Goal: Task Accomplishment & Management: Use online tool/utility

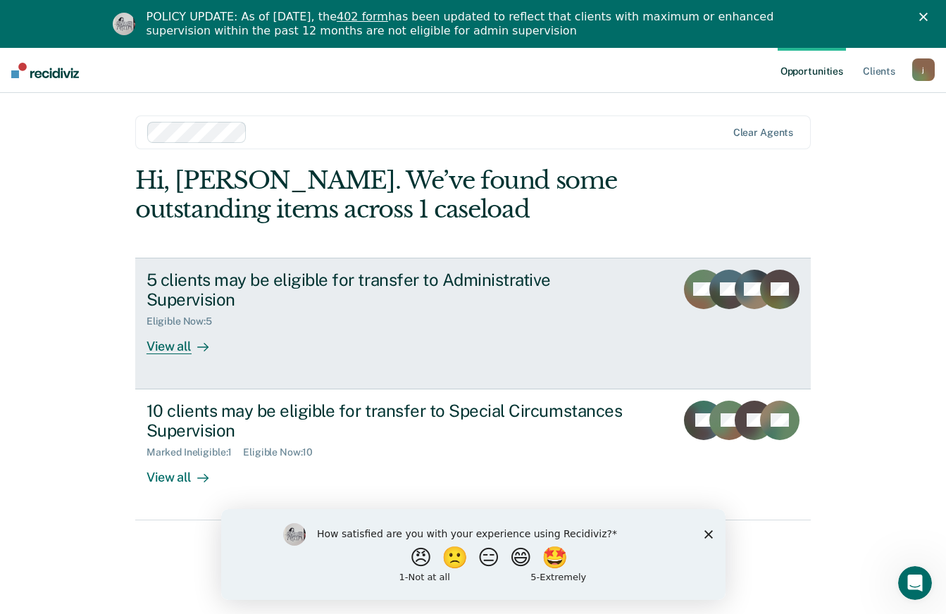
click at [175, 342] on div "View all" at bounding box center [185, 341] width 79 height 27
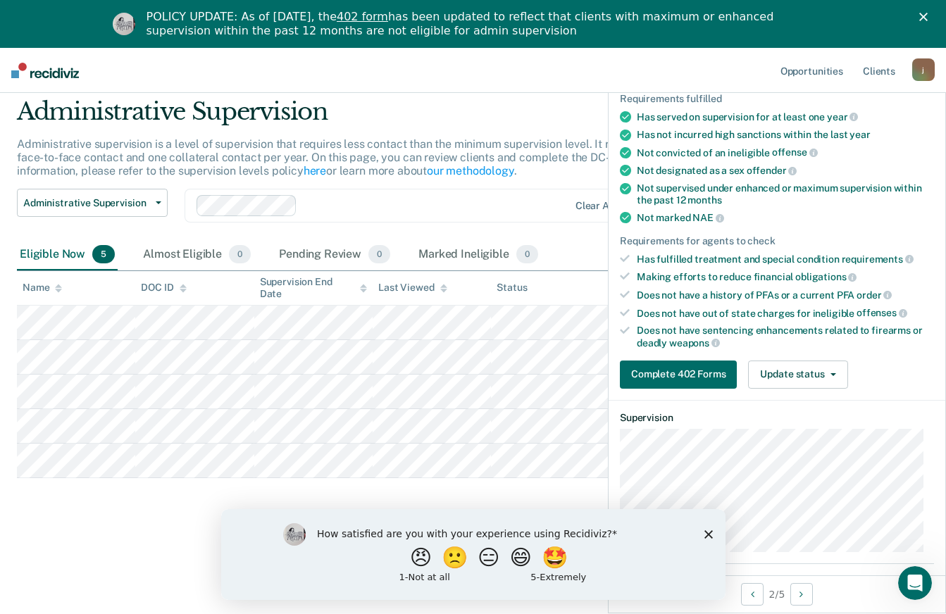
scroll to position [97, 0]
click at [832, 373] on icon "button" at bounding box center [833, 374] width 6 height 3
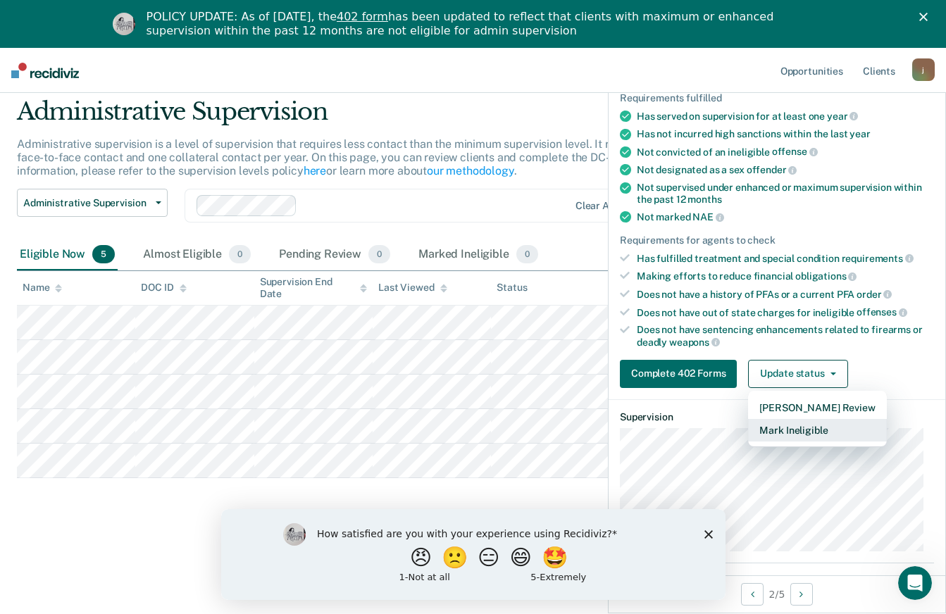
click at [804, 428] on button "Mark Ineligible" at bounding box center [817, 430] width 138 height 23
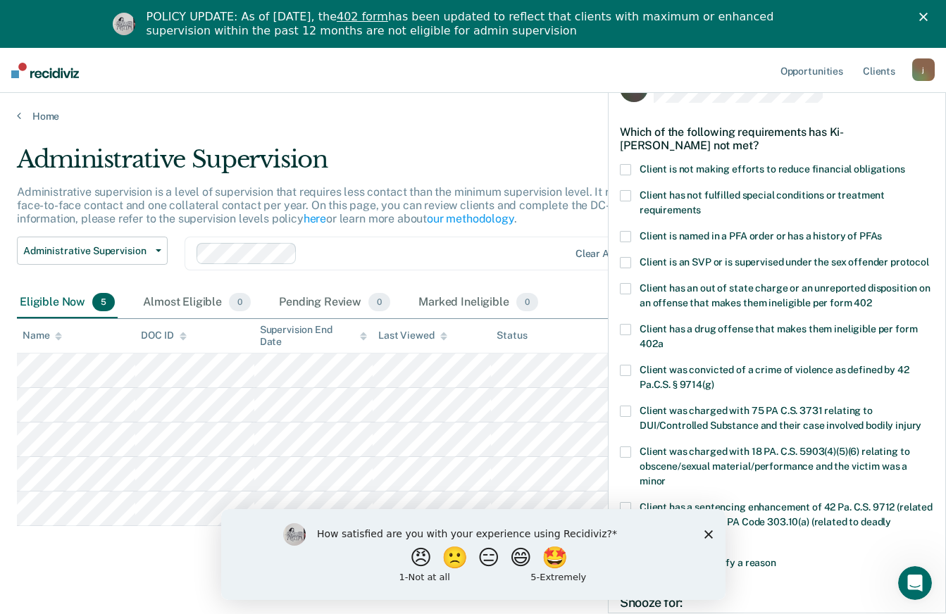
scroll to position [0, 0]
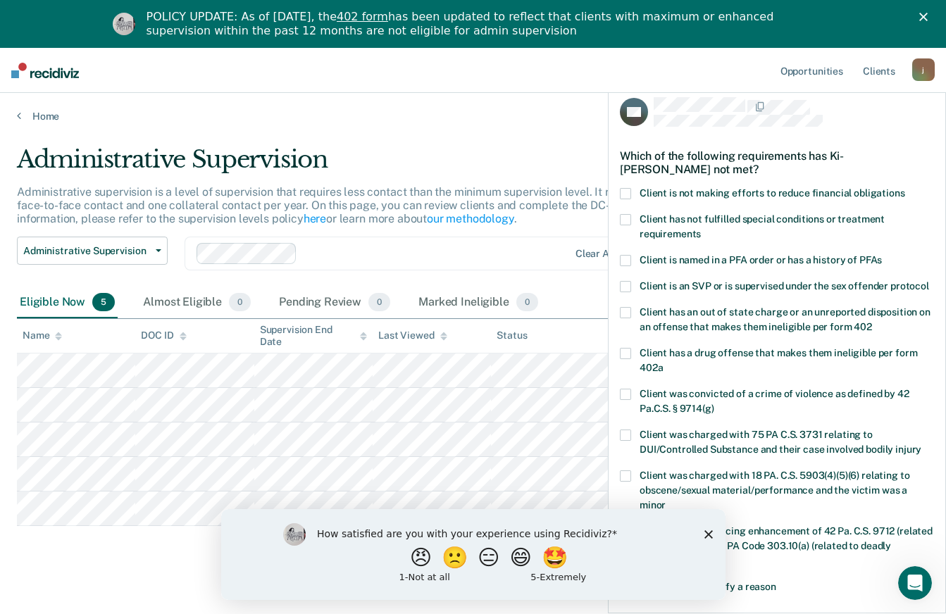
click at [626, 218] on span at bounding box center [625, 219] width 11 height 11
click at [627, 188] on span at bounding box center [625, 193] width 11 height 11
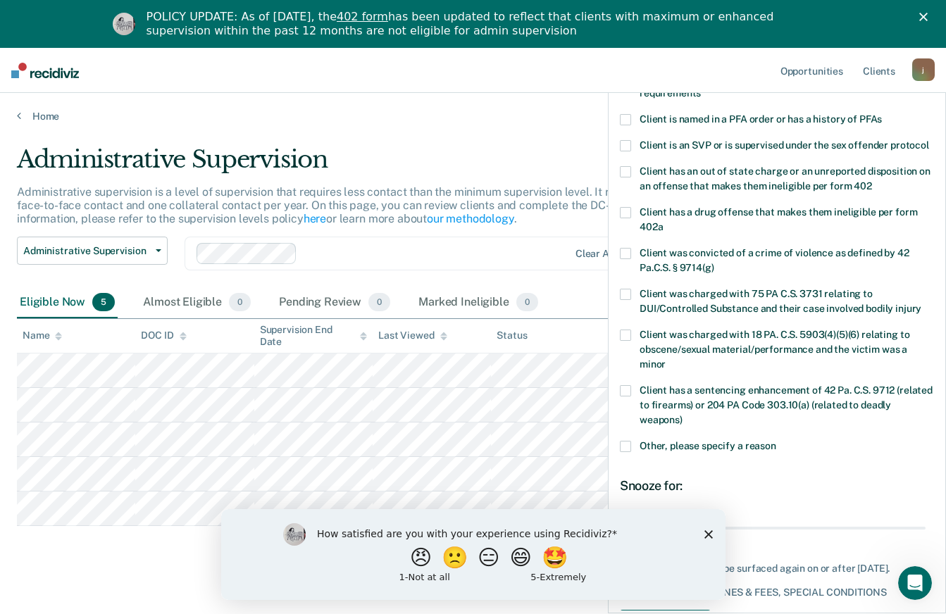
scroll to position [219, 0]
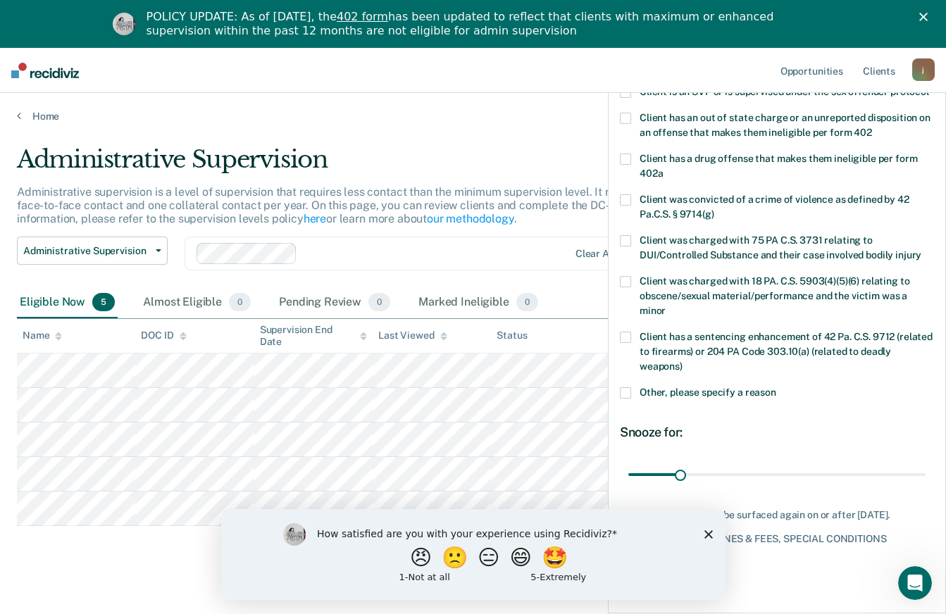
click at [709, 535] on polygon "Close survey" at bounding box center [708, 534] width 8 height 8
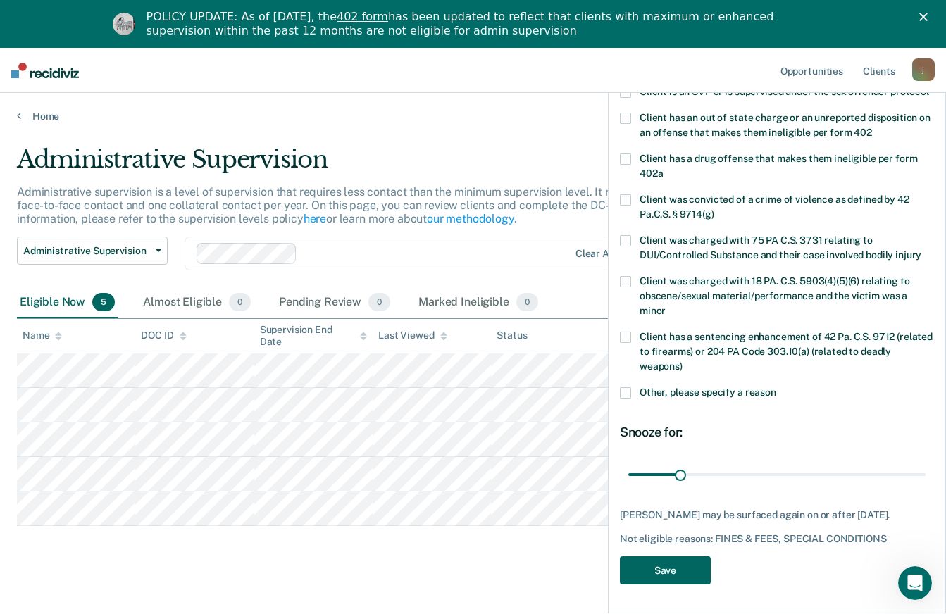
click at [693, 570] on button "Save" at bounding box center [665, 570] width 91 height 29
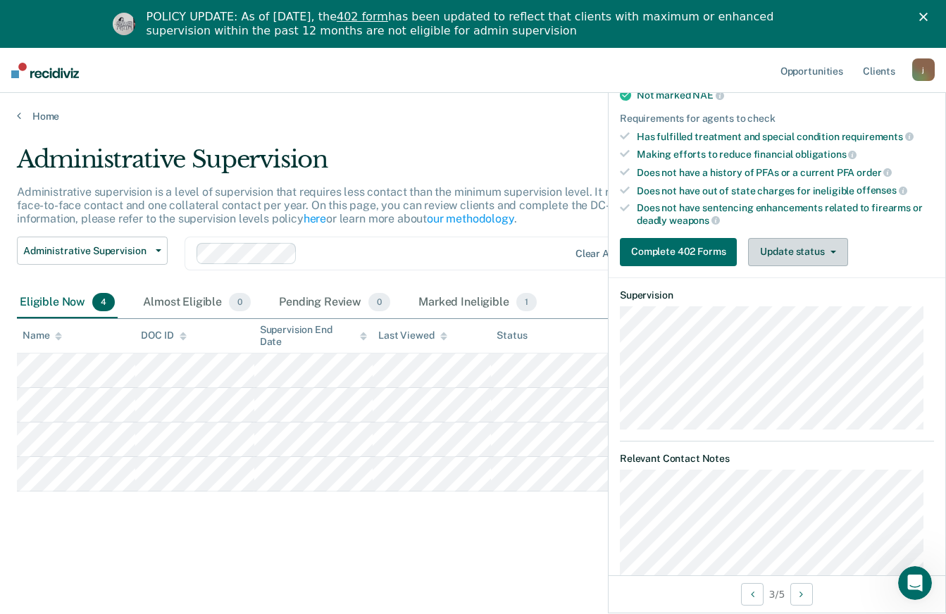
click at [833, 251] on icon "button" at bounding box center [833, 252] width 6 height 3
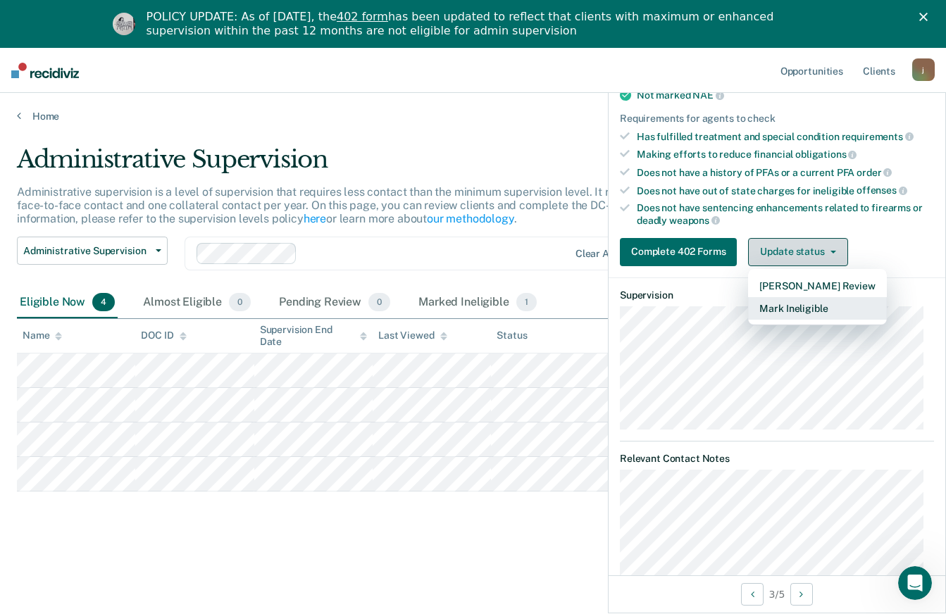
click at [812, 312] on button "Mark Ineligible" at bounding box center [817, 308] width 138 height 23
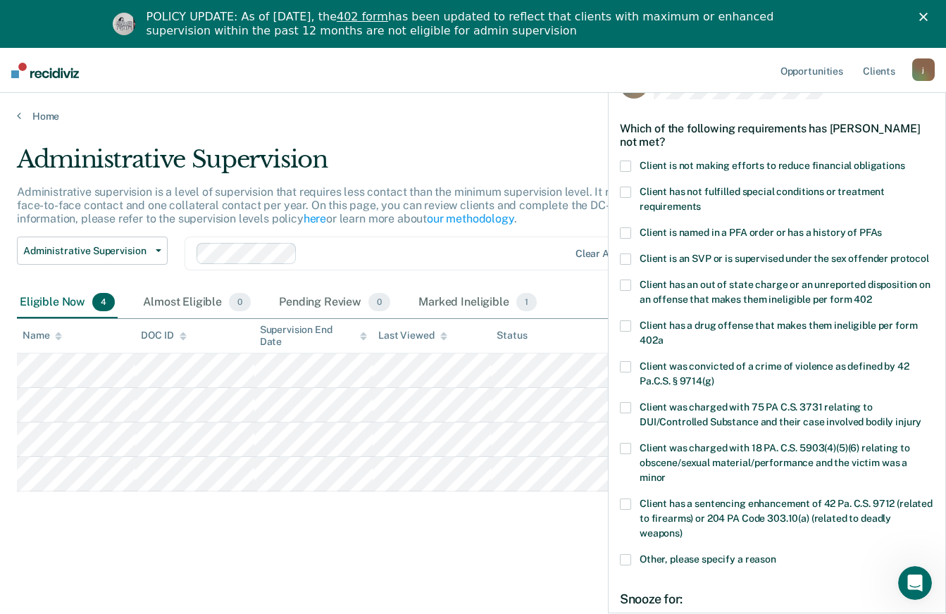
scroll to position [29, 0]
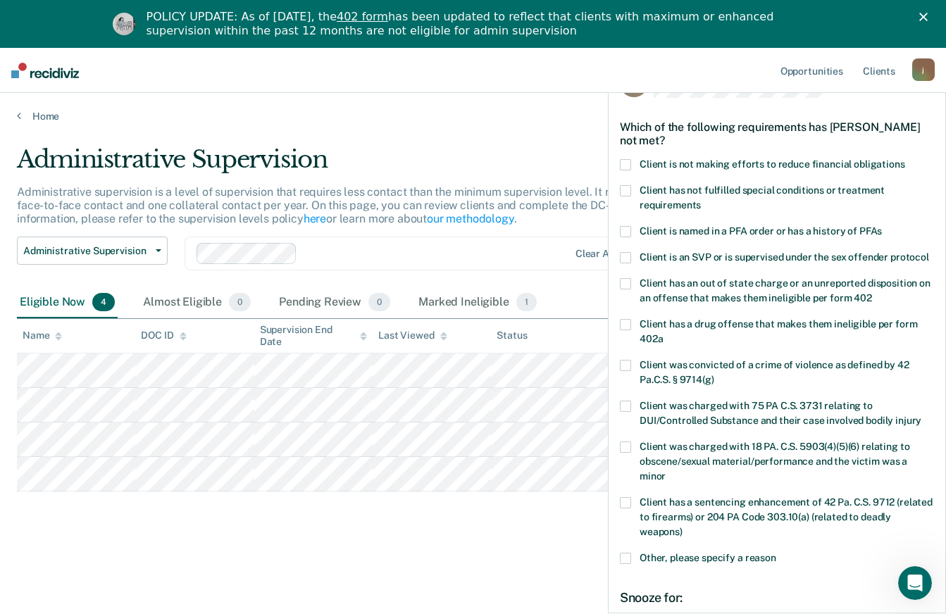
click at [634, 164] on label "Client is not making efforts to reduce financial obligations" at bounding box center [777, 166] width 314 height 15
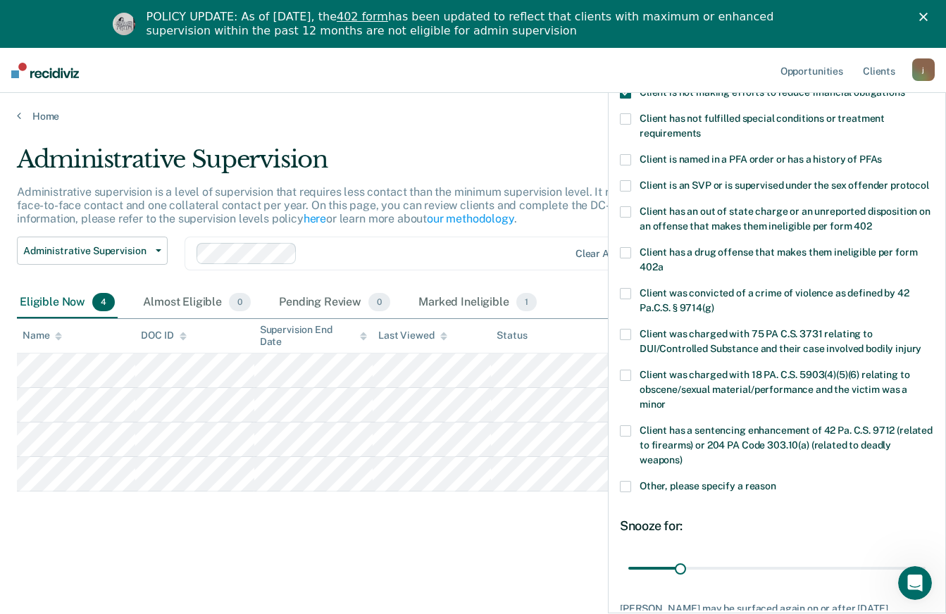
scroll to position [219, 0]
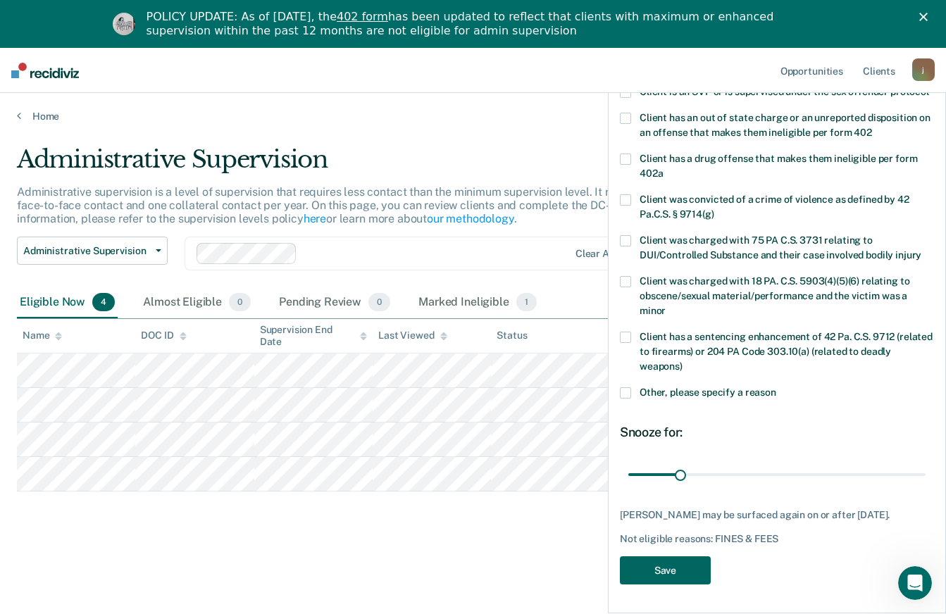
click at [681, 578] on button "Save" at bounding box center [665, 570] width 91 height 29
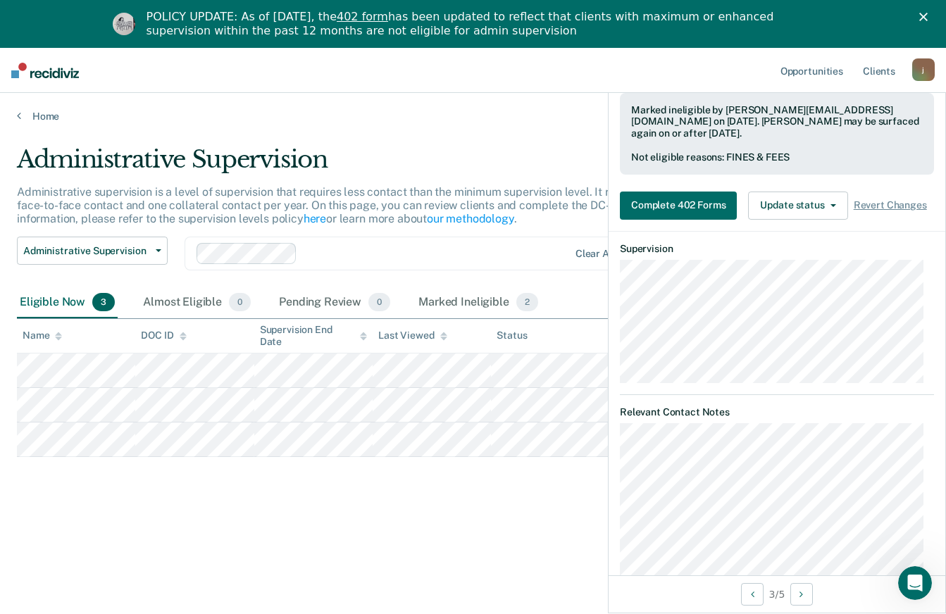
scroll to position [266, 0]
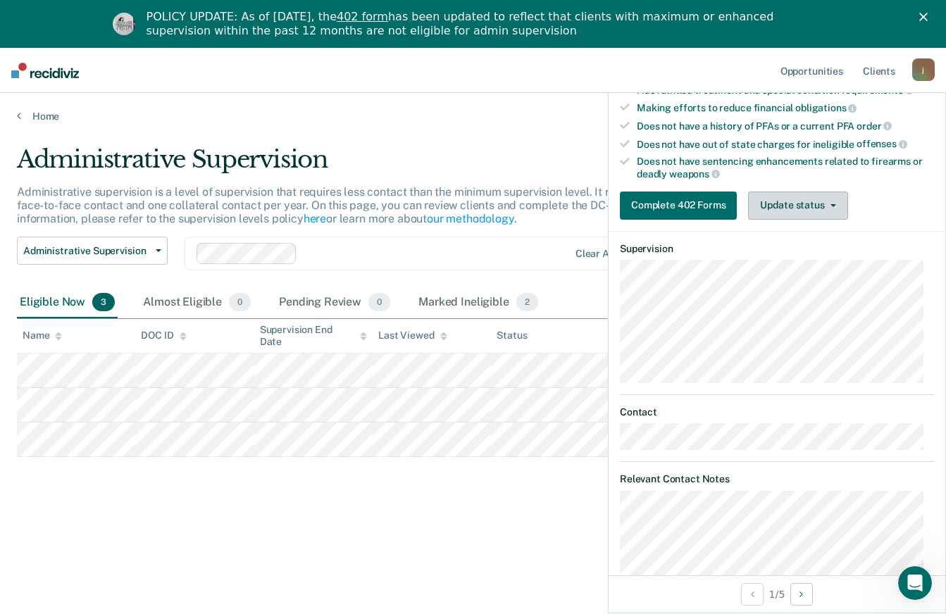
click at [821, 213] on button "Update status" at bounding box center [797, 206] width 99 height 28
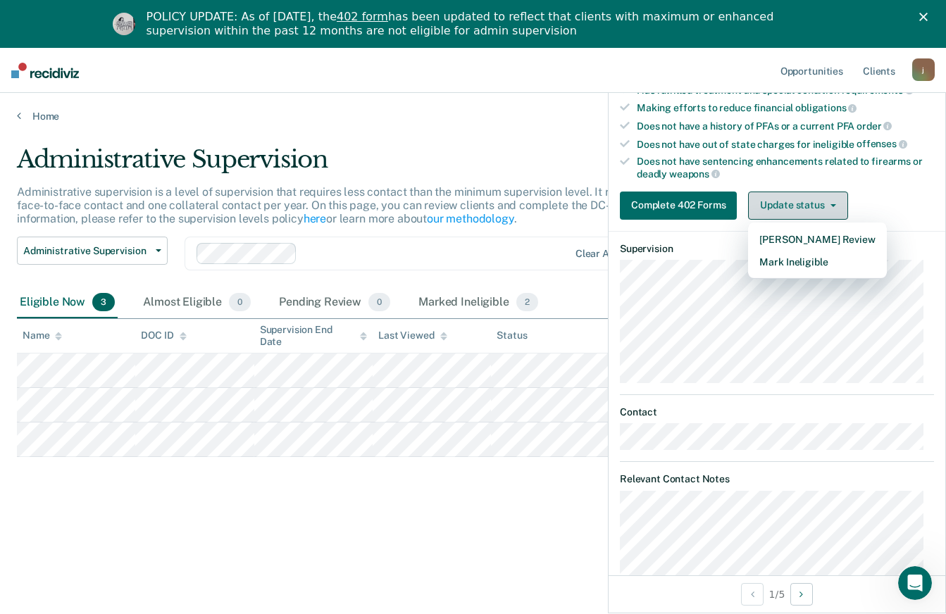
click at [822, 263] on button "Mark Ineligible" at bounding box center [817, 262] width 138 height 23
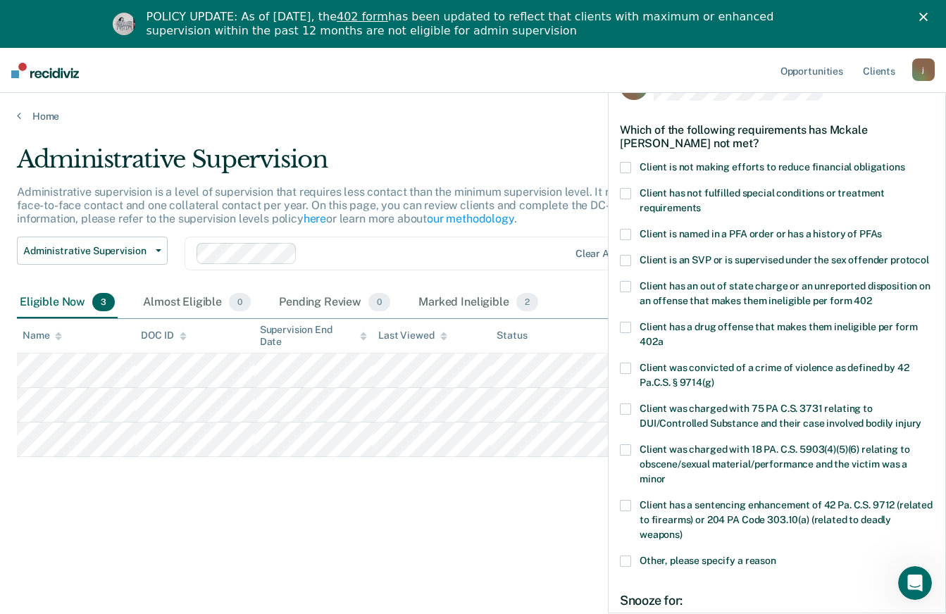
scroll to position [0, 0]
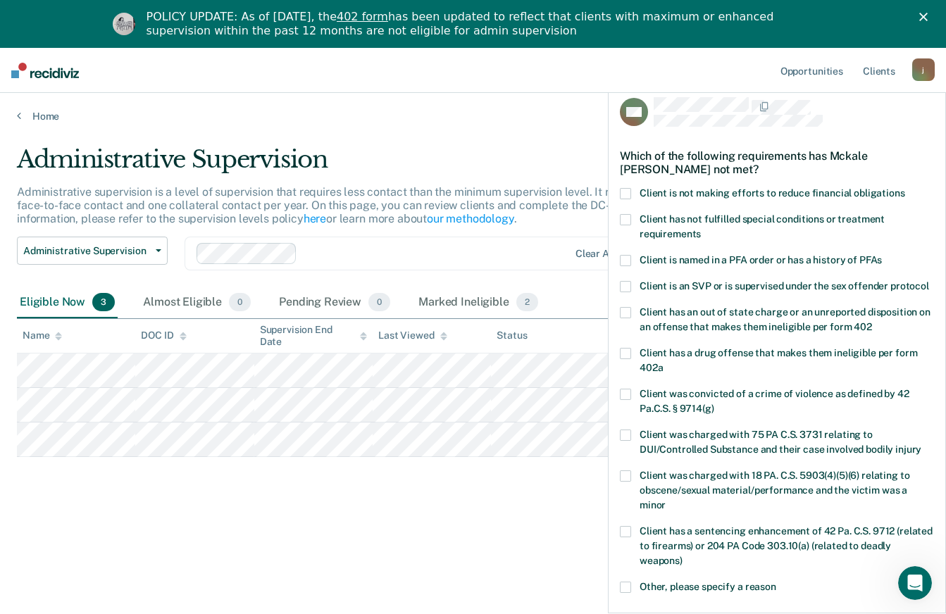
click at [639, 192] on label "Client is not making efforts to reduce financial obligations" at bounding box center [777, 195] width 314 height 15
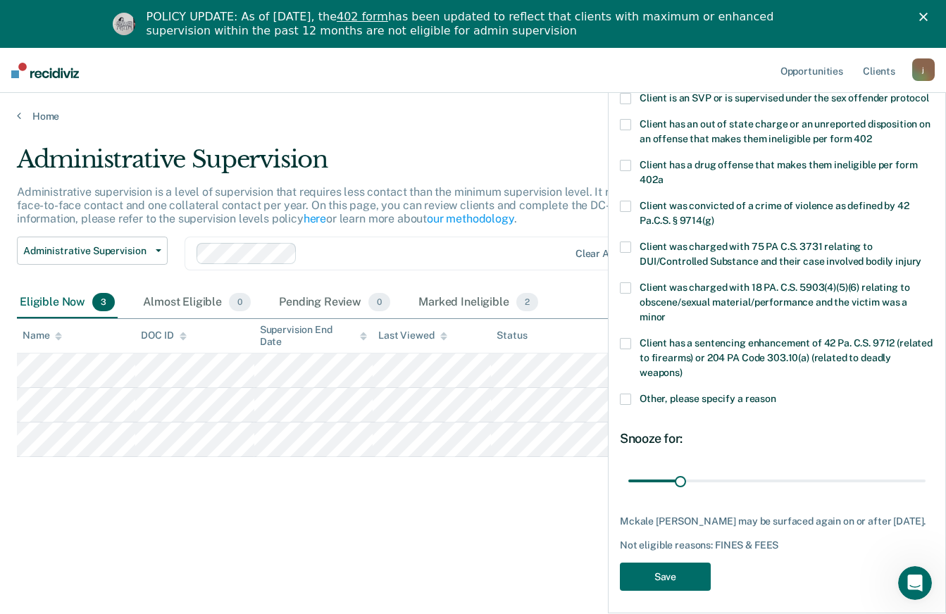
scroll to position [219, 0]
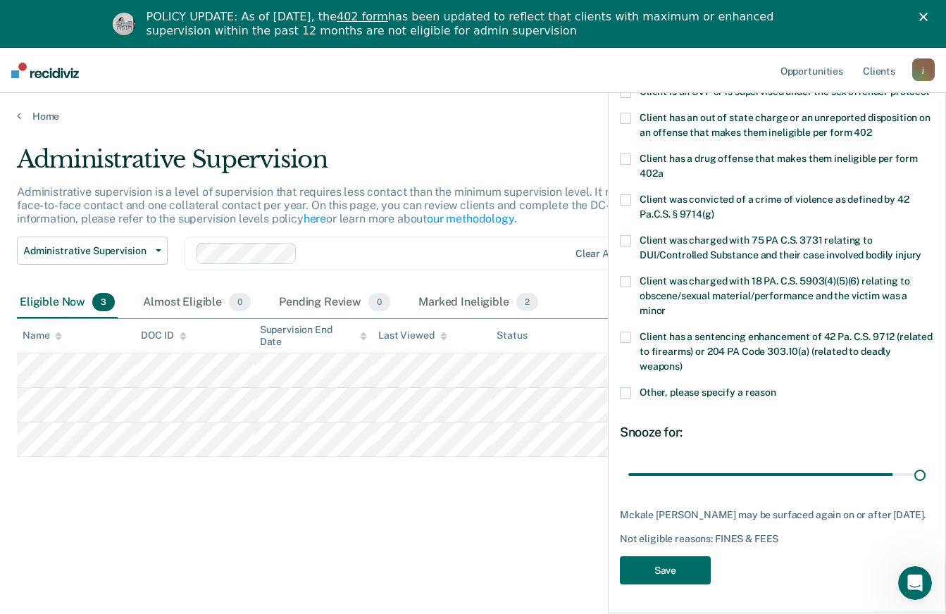
type input "180"
click at [681, 576] on button "Save" at bounding box center [665, 570] width 91 height 29
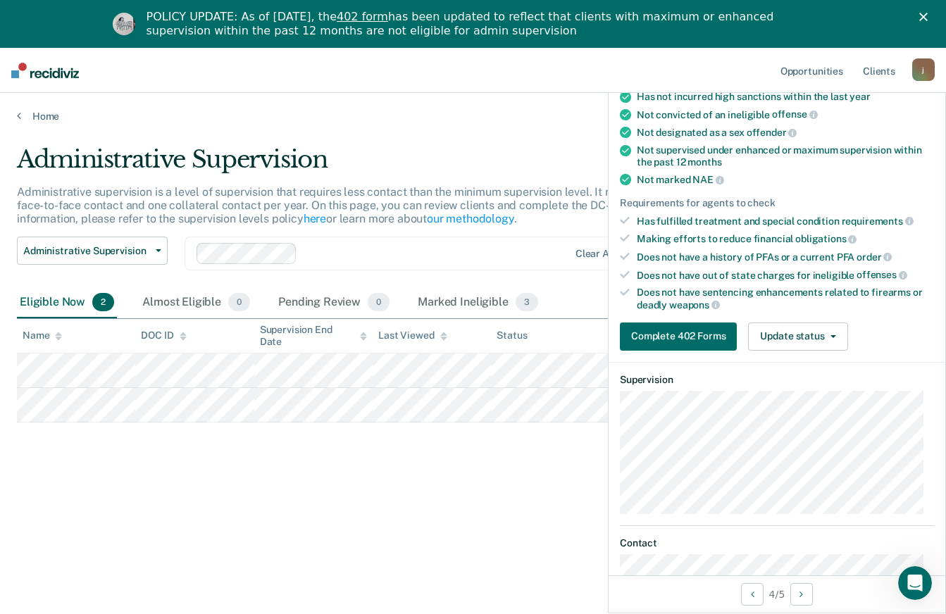
scroll to position [0, 0]
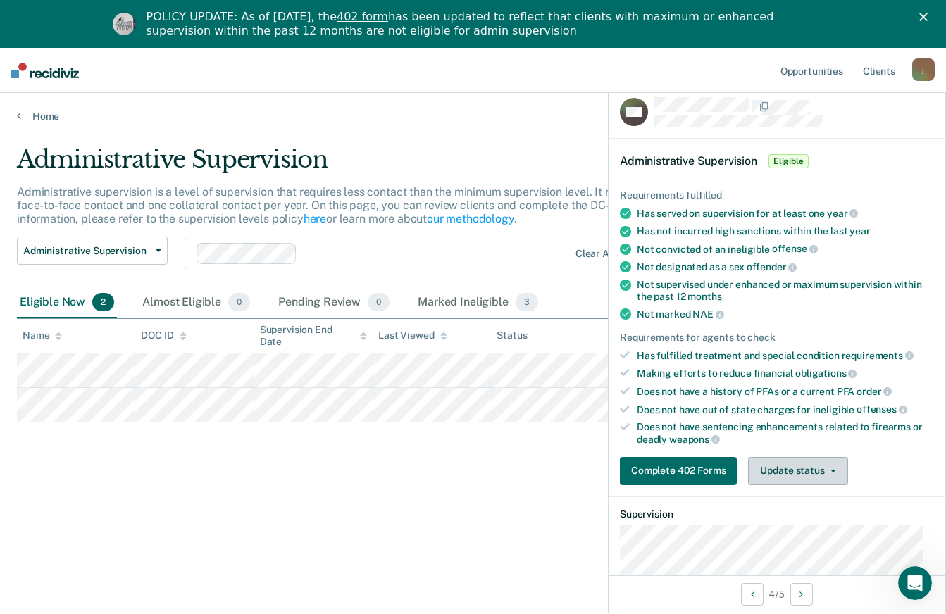
click at [808, 470] on button "Update status" at bounding box center [797, 471] width 99 height 28
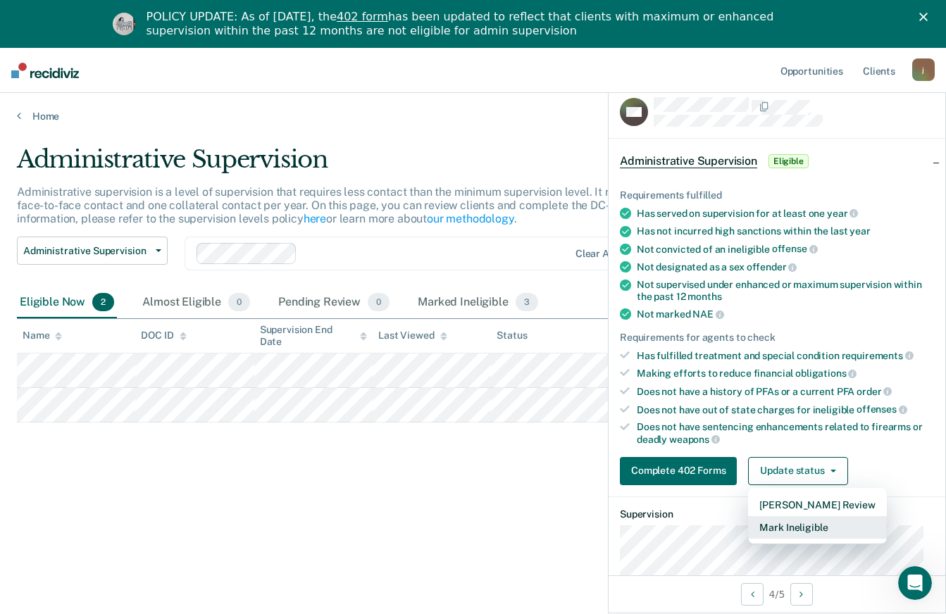
click at [797, 529] on button "Mark Ineligible" at bounding box center [817, 527] width 138 height 23
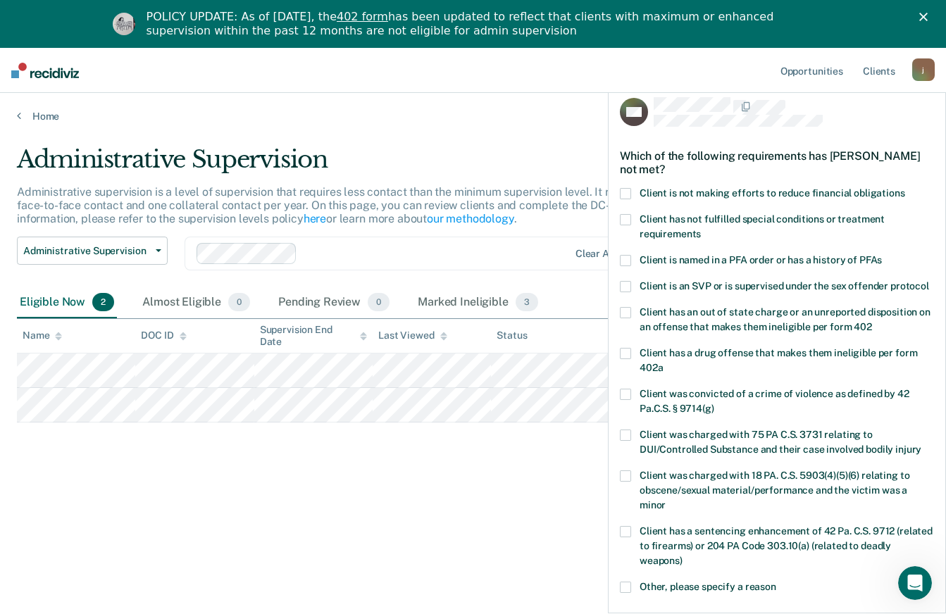
click at [626, 192] on span at bounding box center [625, 193] width 11 height 11
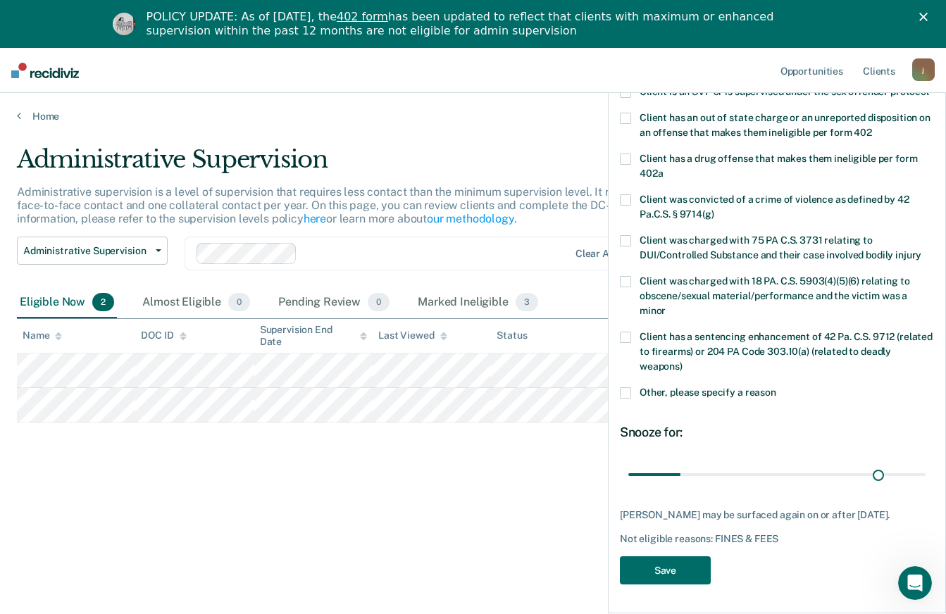
scroll to position [207, 0]
type input "173"
click at [680, 571] on button "Save" at bounding box center [665, 570] width 91 height 29
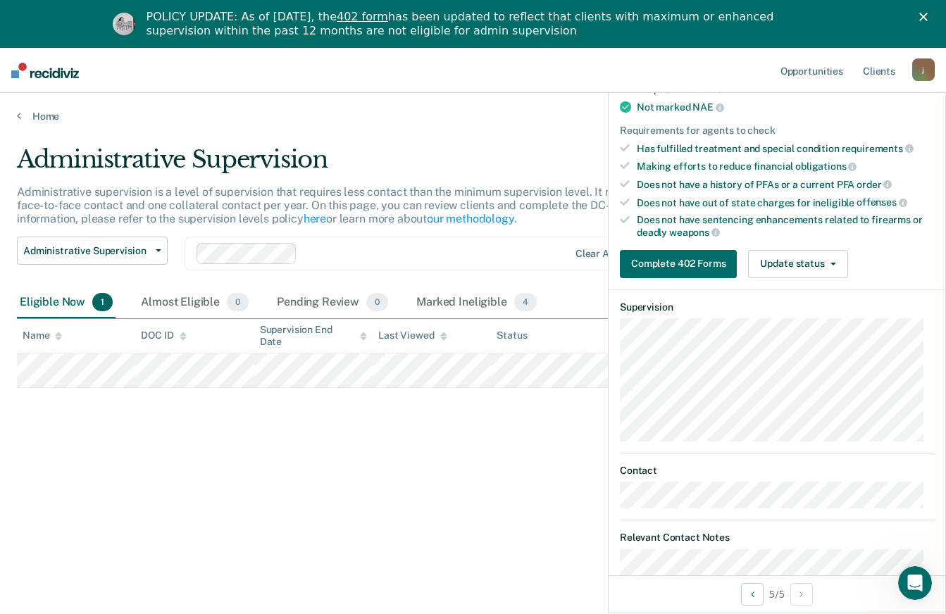
click at [822, 267] on button "Update status" at bounding box center [797, 264] width 99 height 28
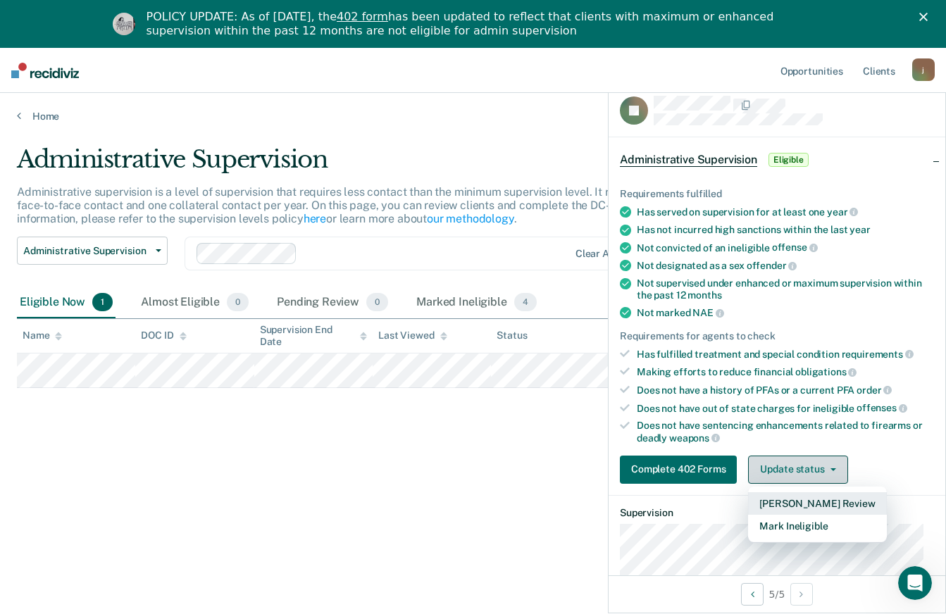
scroll to position [0, 0]
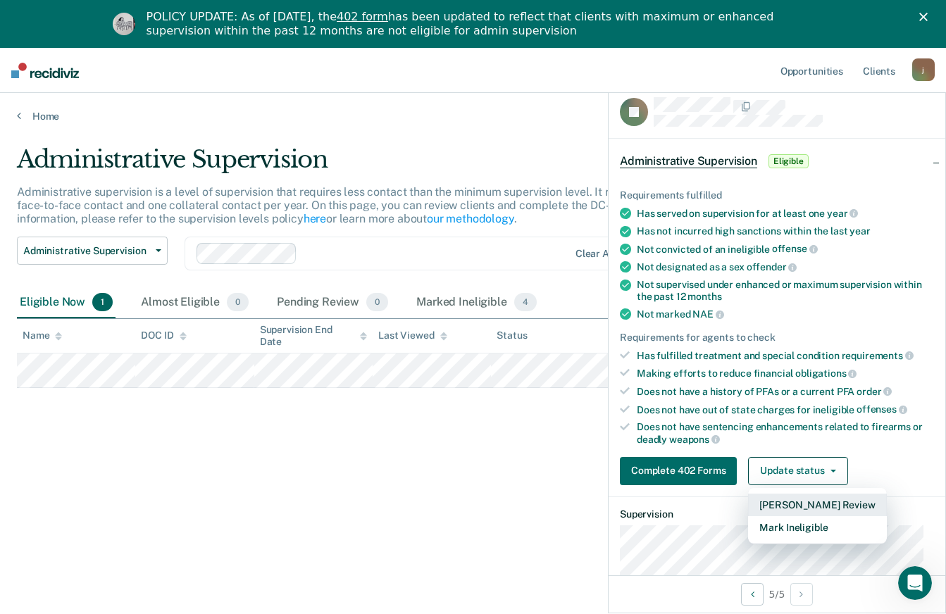
click at [798, 506] on button "[PERSON_NAME] Review" at bounding box center [817, 505] width 138 height 23
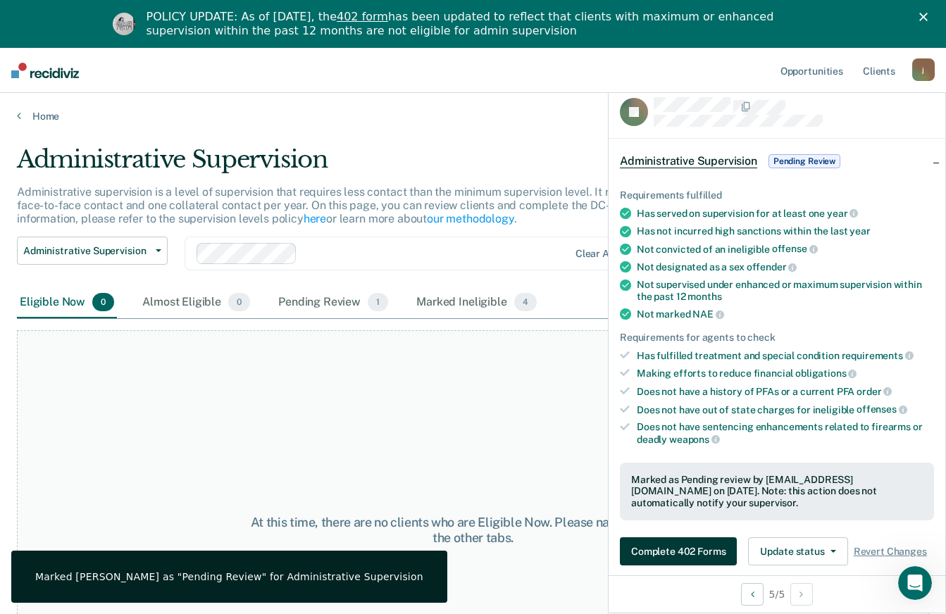
click at [699, 548] on button "Complete 402 Forms" at bounding box center [678, 551] width 117 height 28
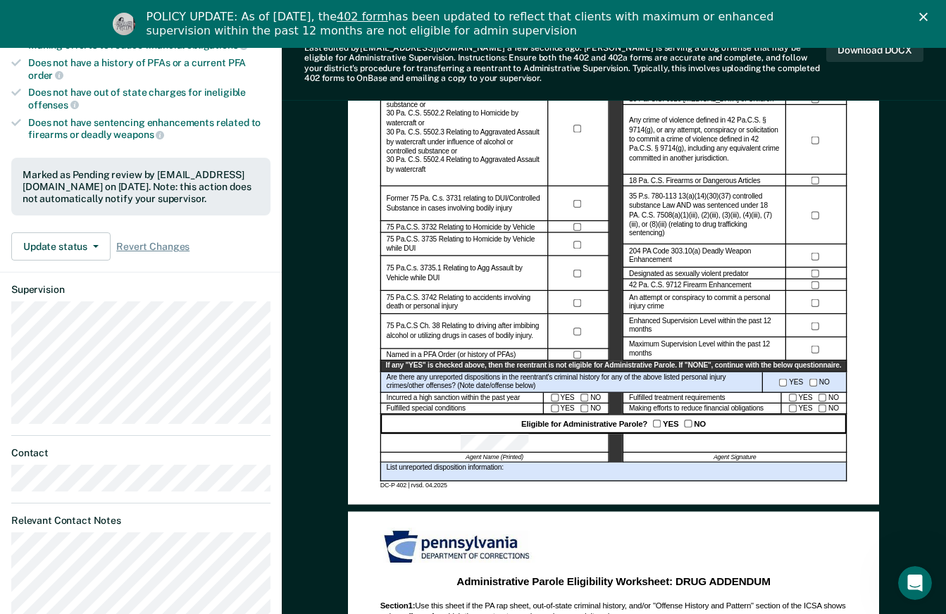
scroll to position [345, 0]
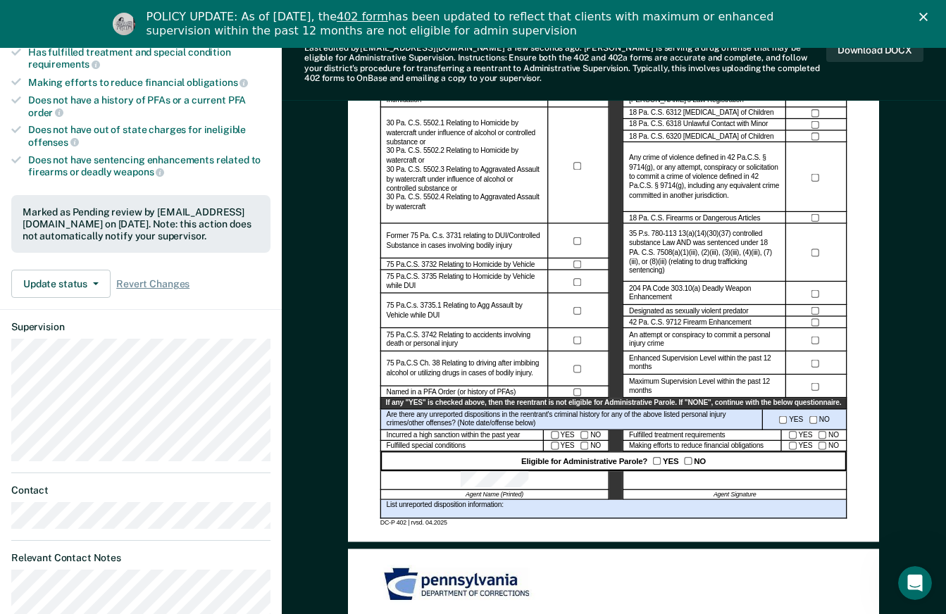
click at [681, 480] on div at bounding box center [735, 480] width 224 height 19
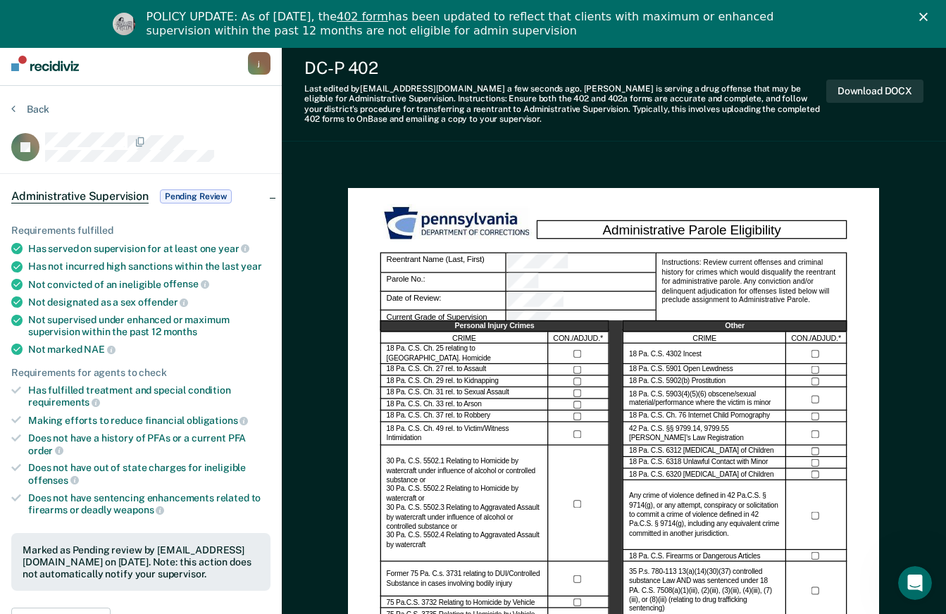
scroll to position [0, 0]
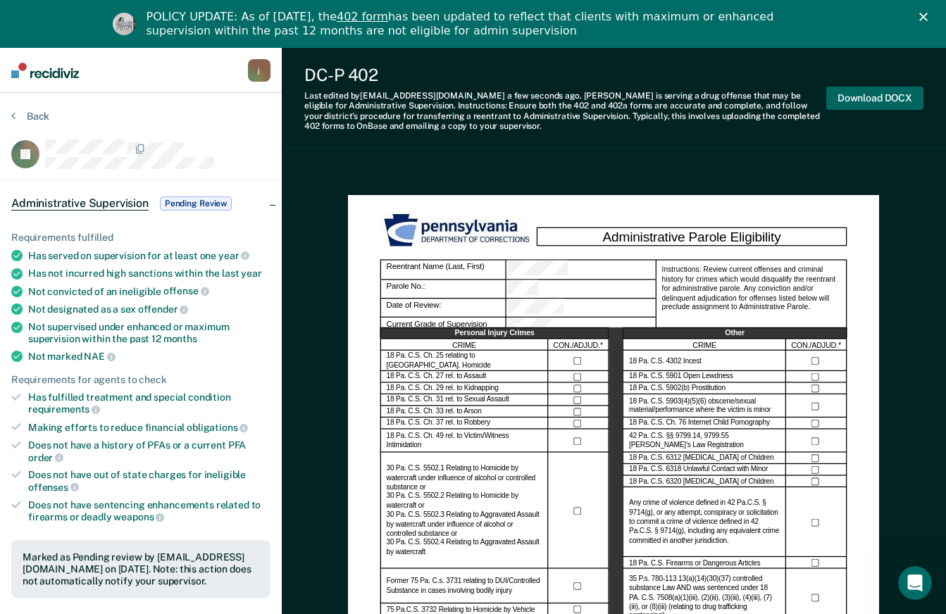
click at [870, 97] on button "Download DOCX" at bounding box center [874, 98] width 97 height 23
click at [23, 111] on button "Back" at bounding box center [30, 116] width 38 height 13
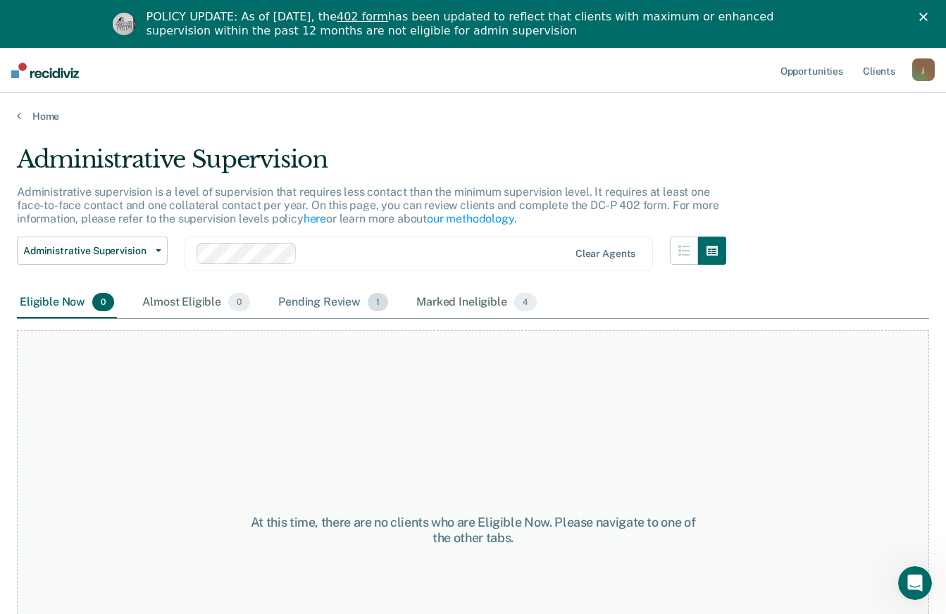
click at [338, 311] on div "Pending Review 1" at bounding box center [333, 302] width 116 height 31
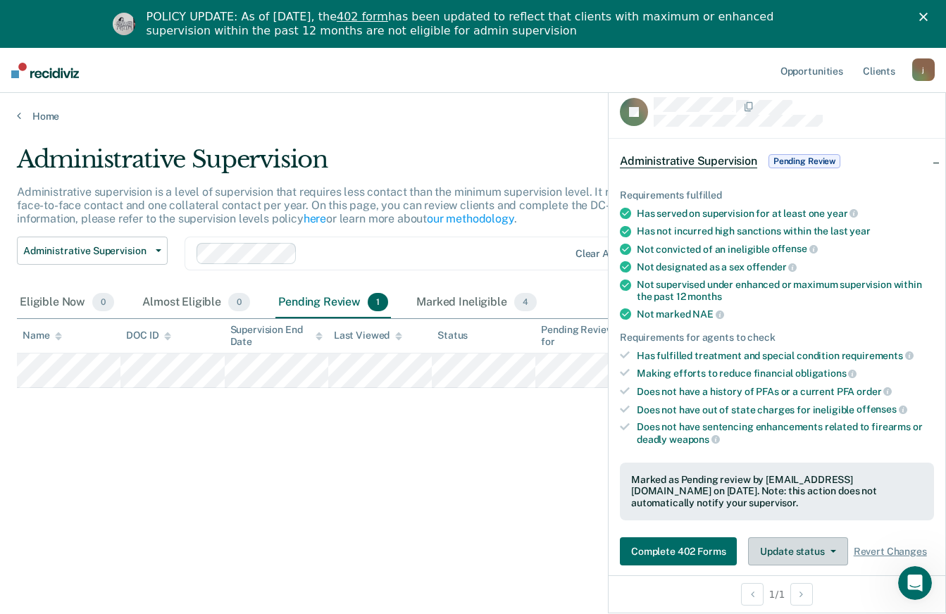
click at [844, 547] on button "Update status" at bounding box center [797, 551] width 99 height 28
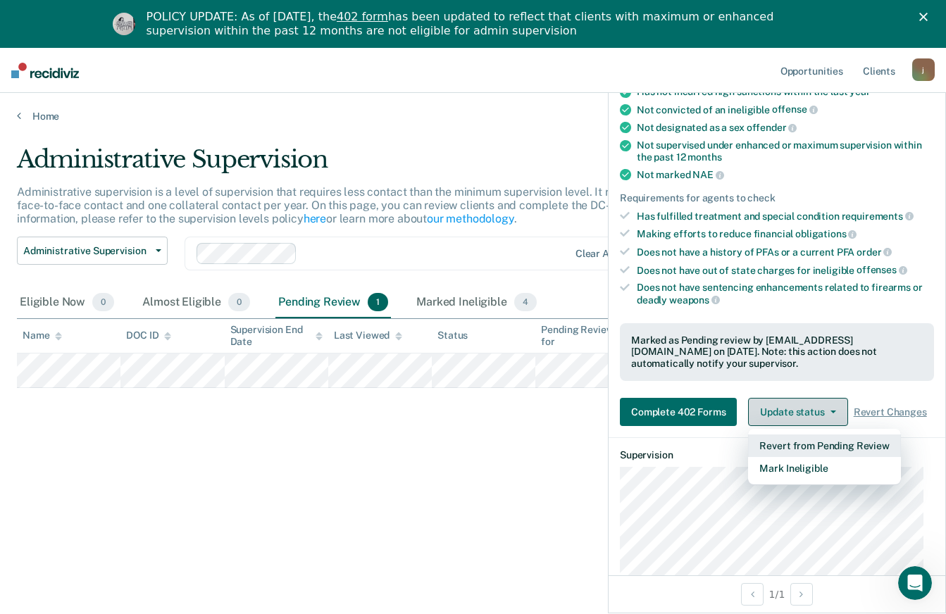
scroll to position [156, 0]
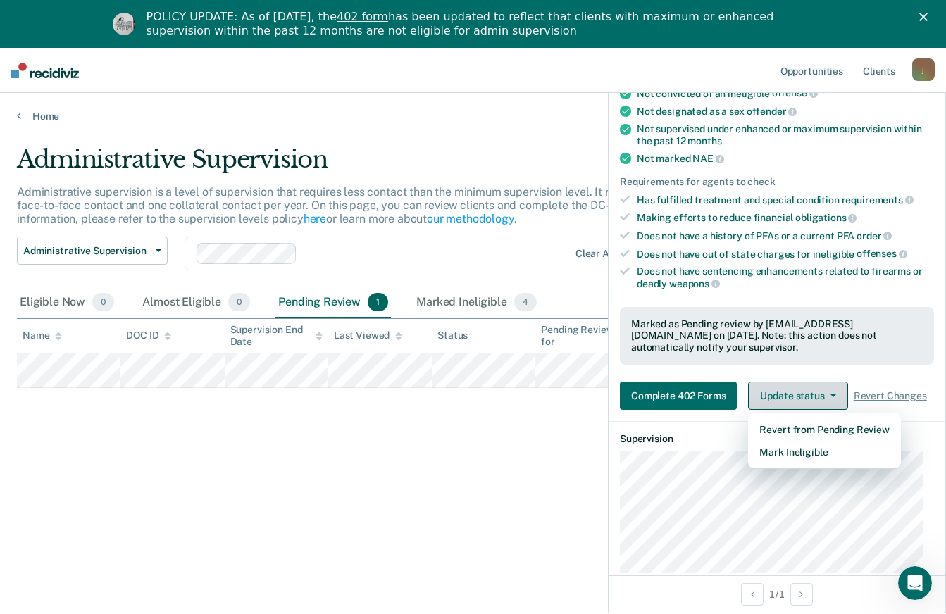
click at [831, 394] on icon "button" at bounding box center [833, 395] width 6 height 3
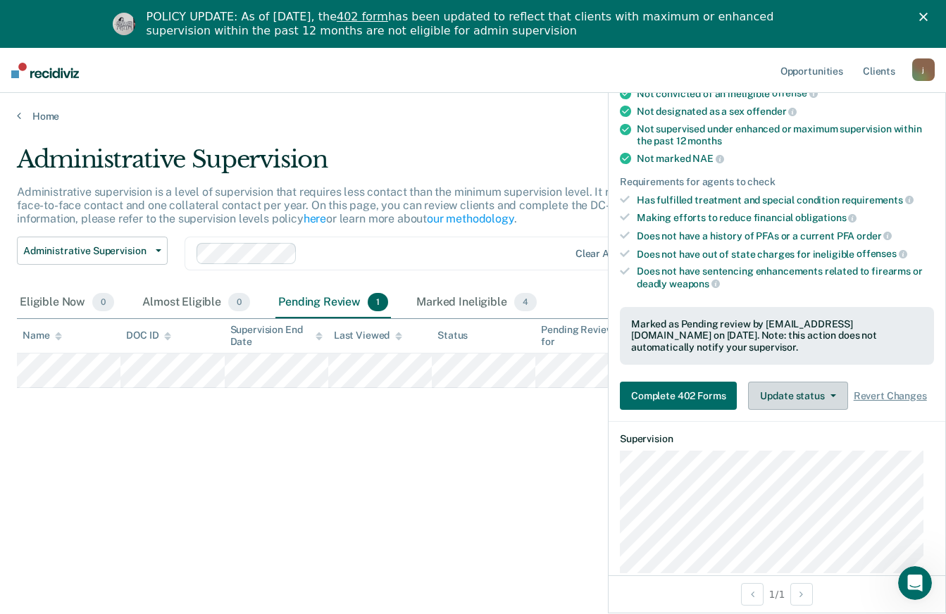
click at [525, 484] on div "Administrative Supervision Administrative supervision is a level of supervision…" at bounding box center [473, 350] width 912 height 411
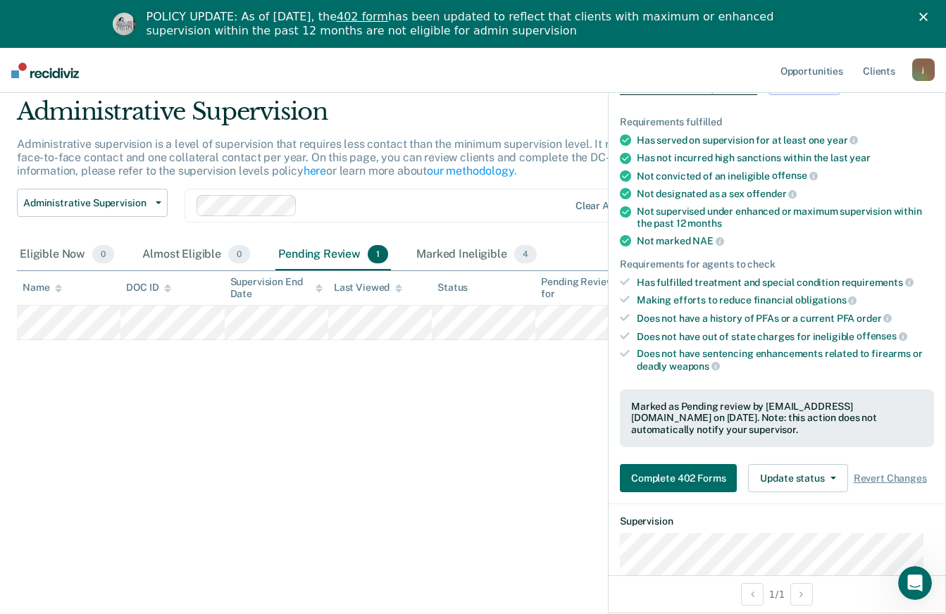
scroll to position [0, 0]
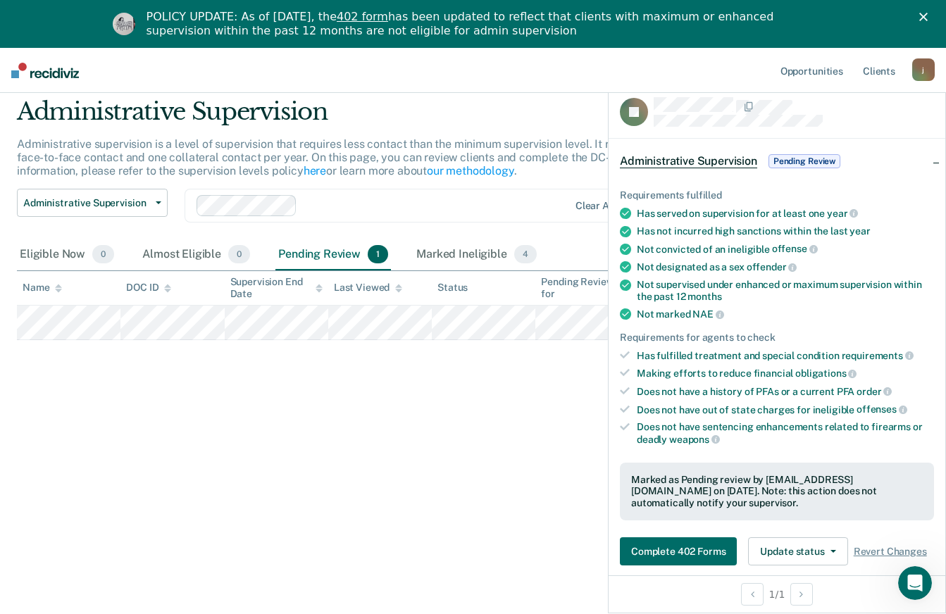
click at [561, 451] on div "Administrative Supervision Administrative supervision is a level of supervision…" at bounding box center [473, 302] width 912 height 411
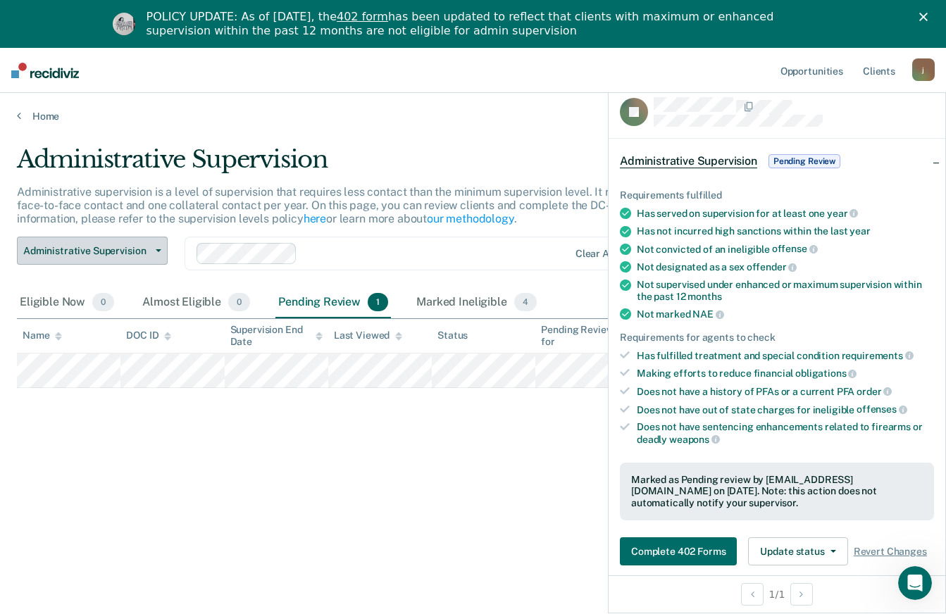
click at [158, 251] on icon "button" at bounding box center [159, 250] width 6 height 3
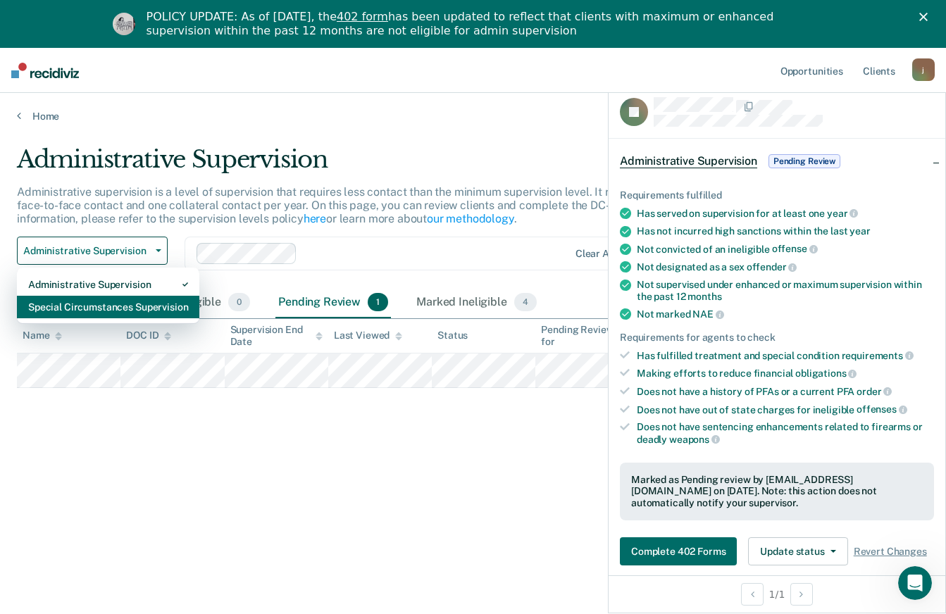
click at [142, 303] on div "Special Circumstances Supervision" at bounding box center [108, 307] width 160 height 23
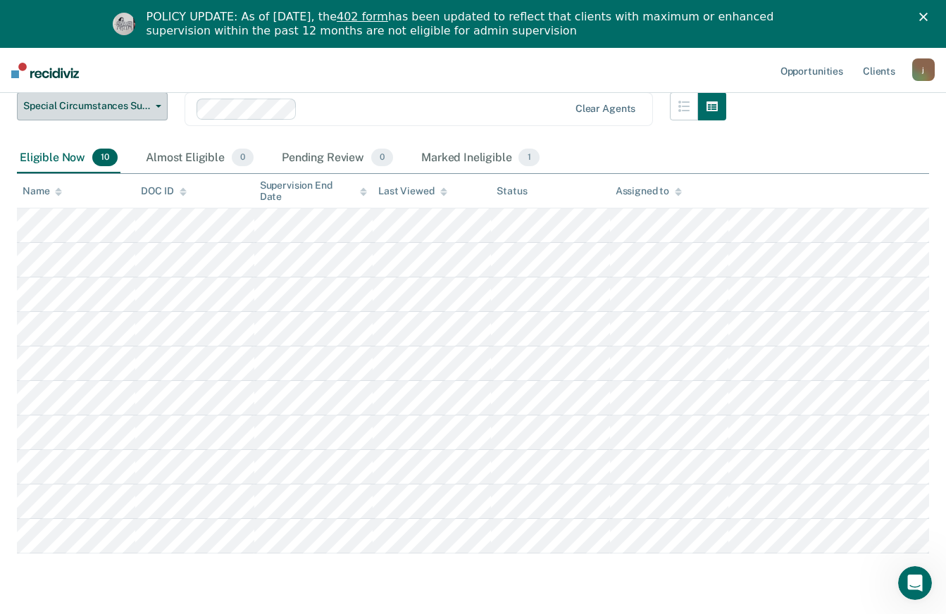
scroll to position [163, 0]
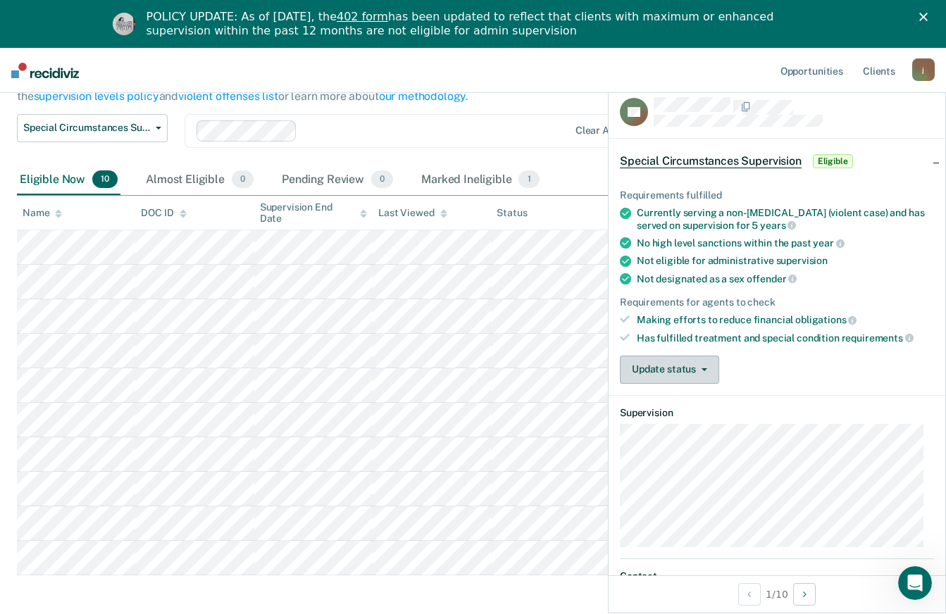
click at [704, 370] on button "Update status" at bounding box center [669, 370] width 99 height 28
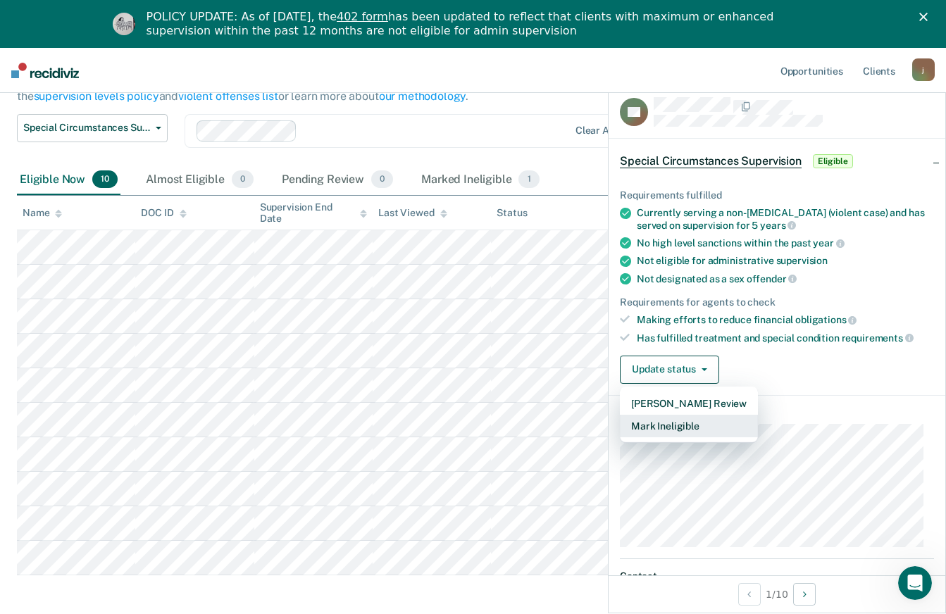
click at [693, 420] on button "Mark Ineligible" at bounding box center [689, 426] width 138 height 23
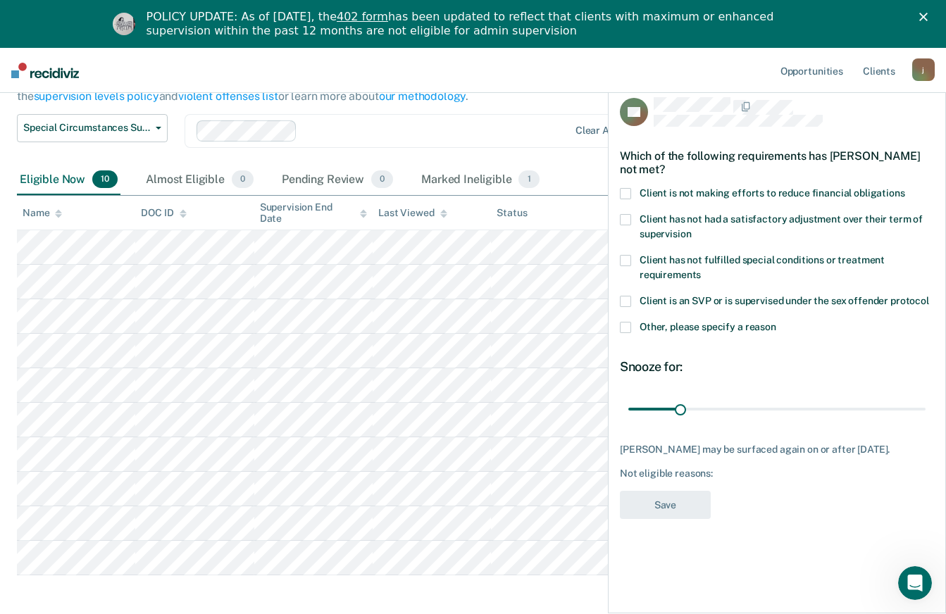
click at [628, 188] on span at bounding box center [625, 193] width 11 height 11
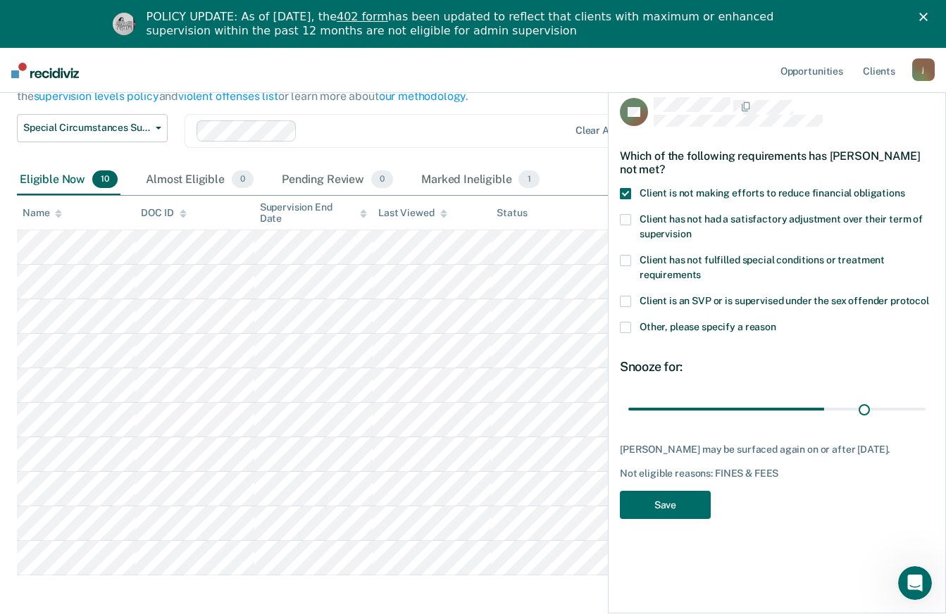
type input "145"
click at [687, 503] on button "Save" at bounding box center [665, 505] width 91 height 29
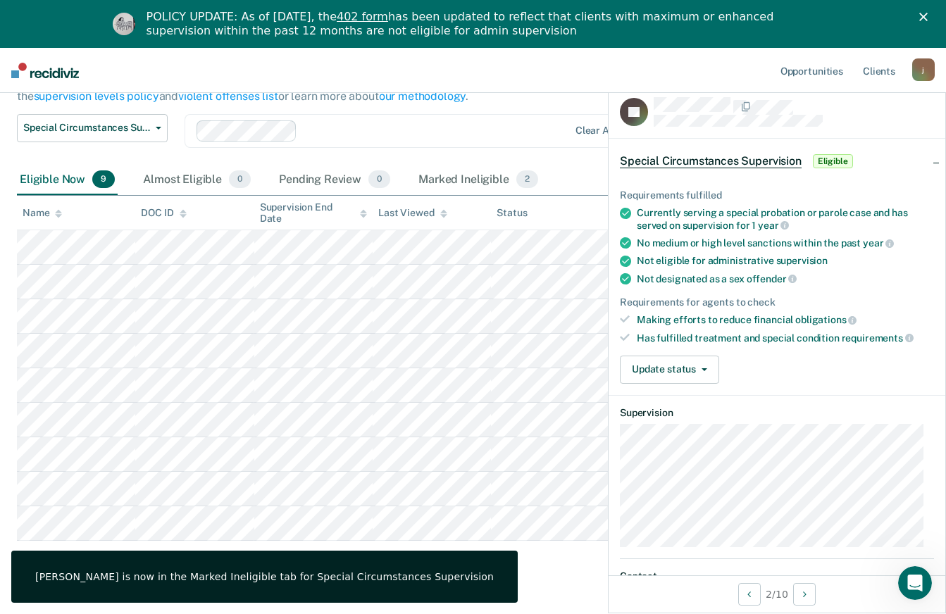
click at [703, 368] on icon "button" at bounding box center [704, 369] width 6 height 3
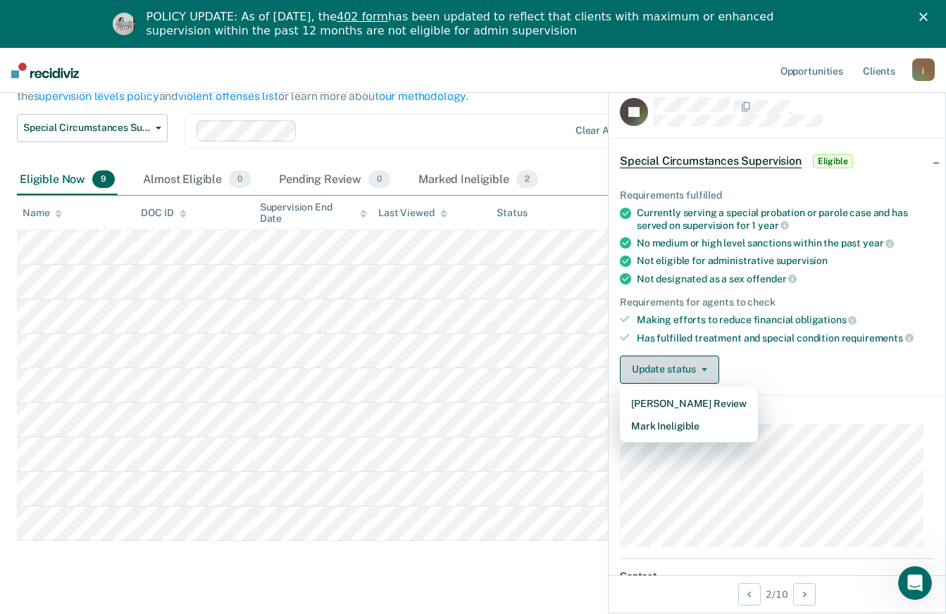
click at [681, 423] on button "Mark Ineligible" at bounding box center [689, 426] width 138 height 23
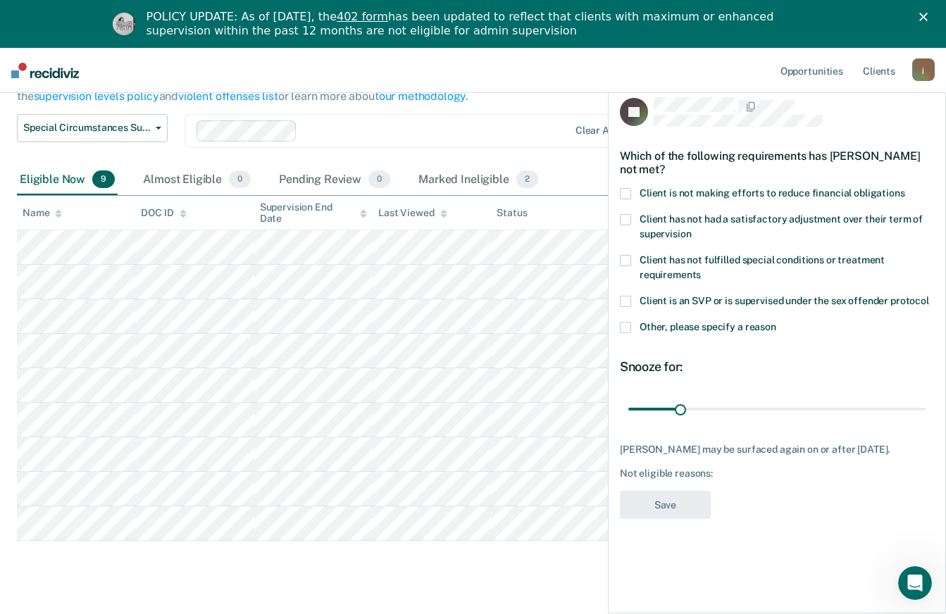
click at [640, 192] on span "Client is not making efforts to reduce financial obligations" at bounding box center [773, 192] width 266 height 11
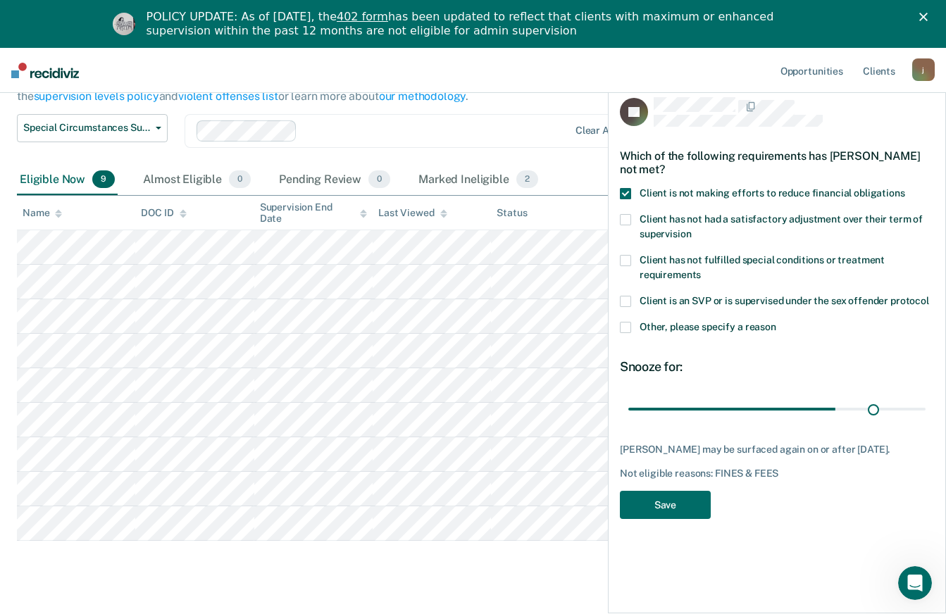
type input "151"
click at [692, 497] on button "Save" at bounding box center [665, 505] width 91 height 29
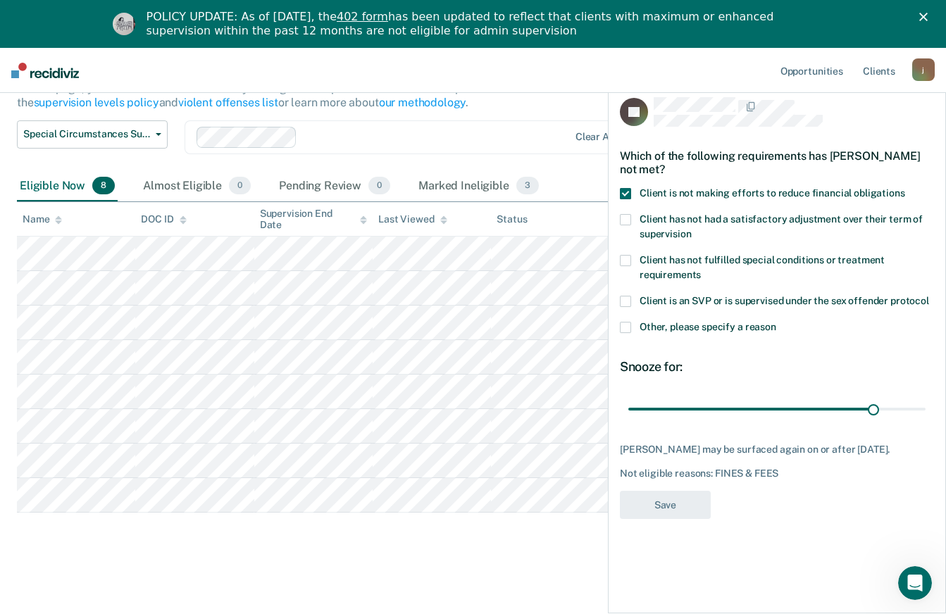
scroll to position [157, 0]
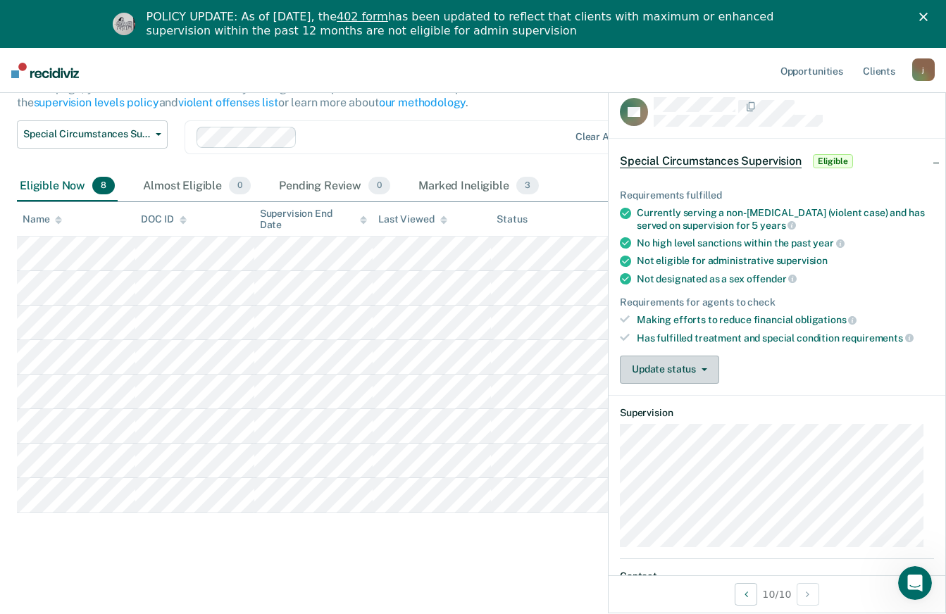
click at [707, 366] on button "Update status" at bounding box center [669, 370] width 99 height 28
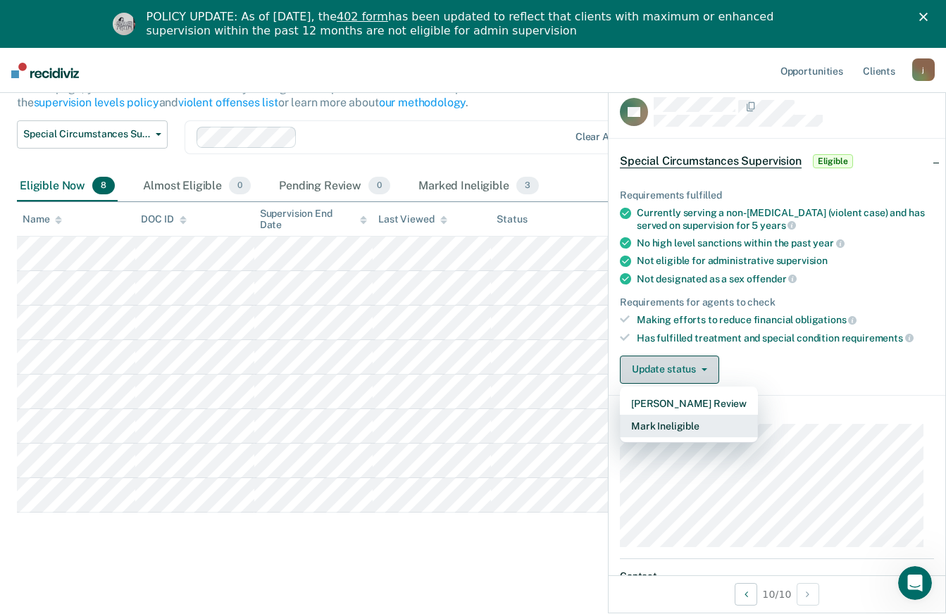
click at [707, 427] on button "Mark Ineligible" at bounding box center [689, 426] width 138 height 23
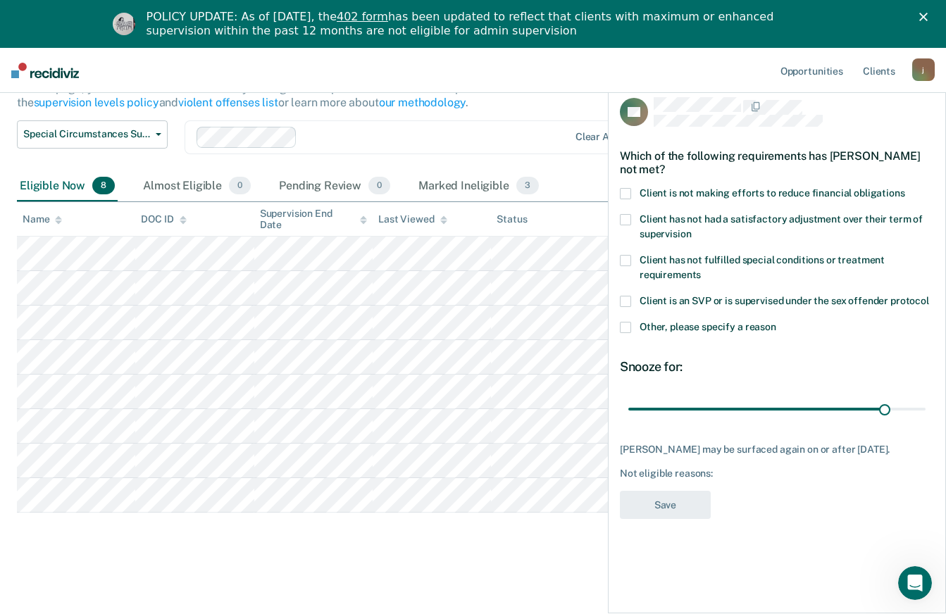
type input "158"
click at [628, 189] on span at bounding box center [625, 193] width 11 height 11
click at [677, 504] on button "Save" at bounding box center [665, 505] width 91 height 29
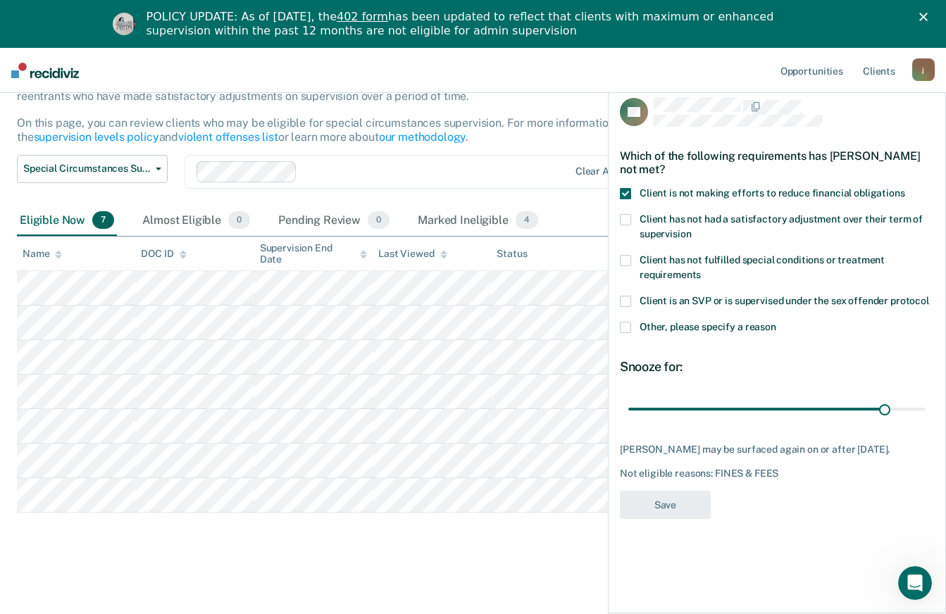
scroll to position [123, 0]
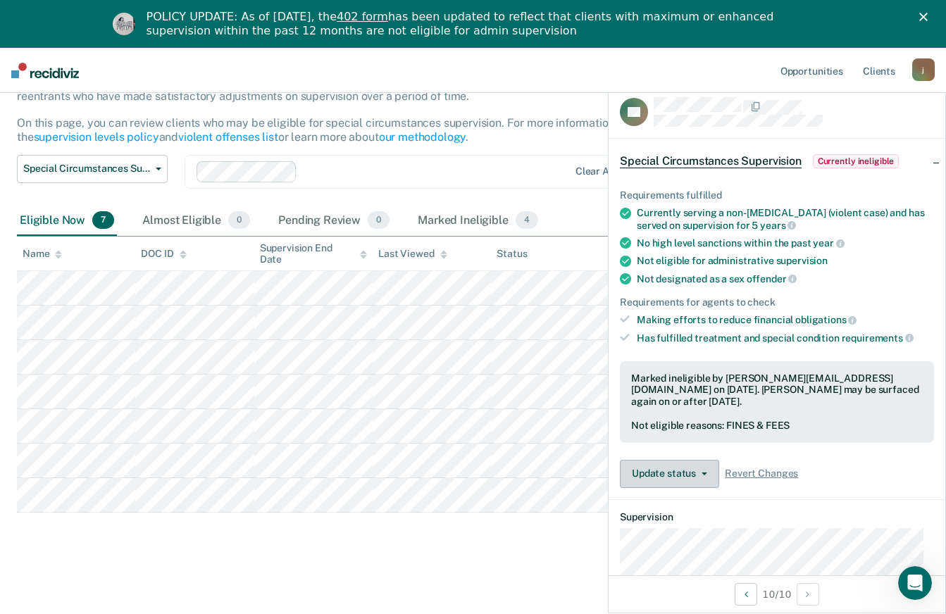
click at [697, 475] on button "Update status" at bounding box center [669, 474] width 99 height 28
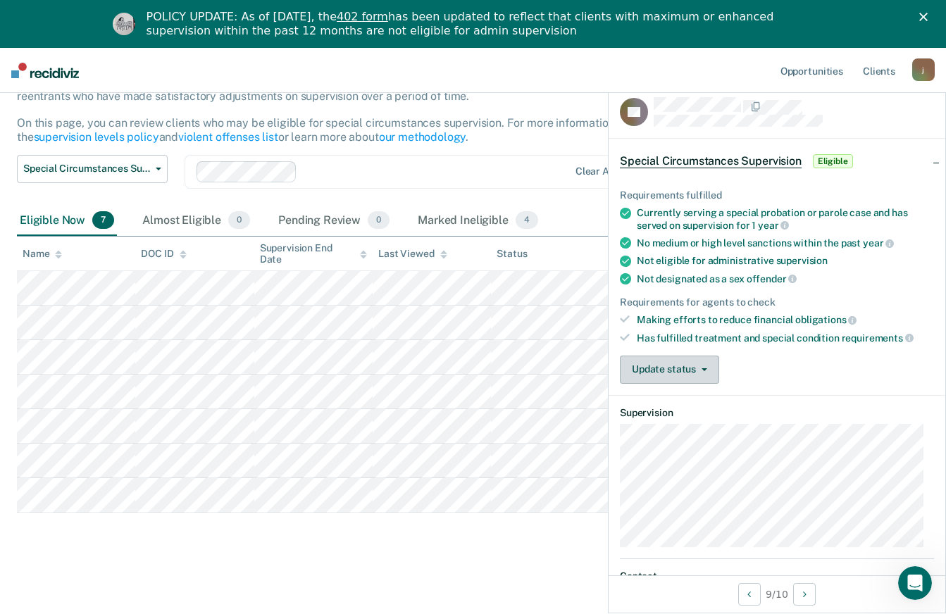
click at [703, 368] on icon "button" at bounding box center [704, 369] width 6 height 3
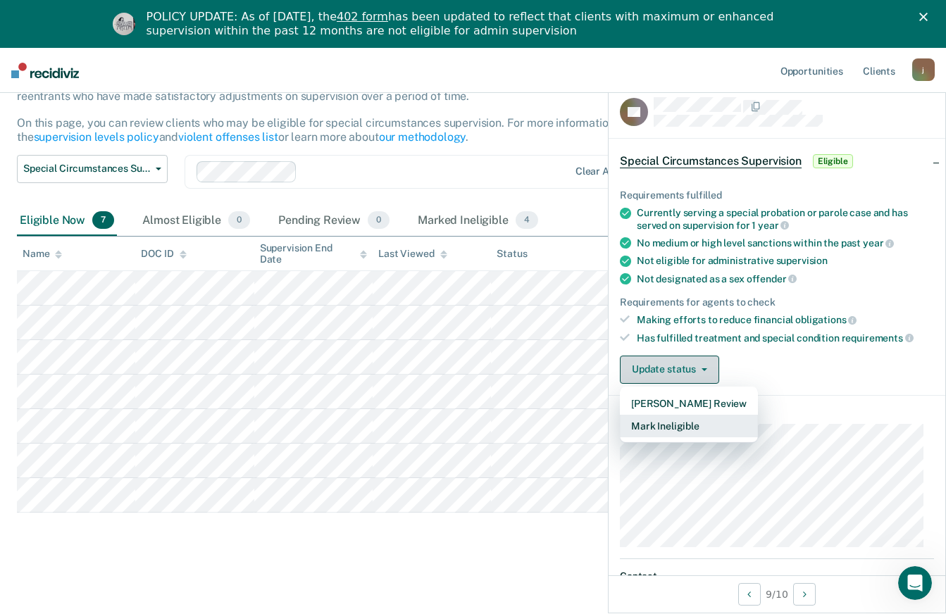
click at [686, 426] on button "Mark Ineligible" at bounding box center [689, 426] width 138 height 23
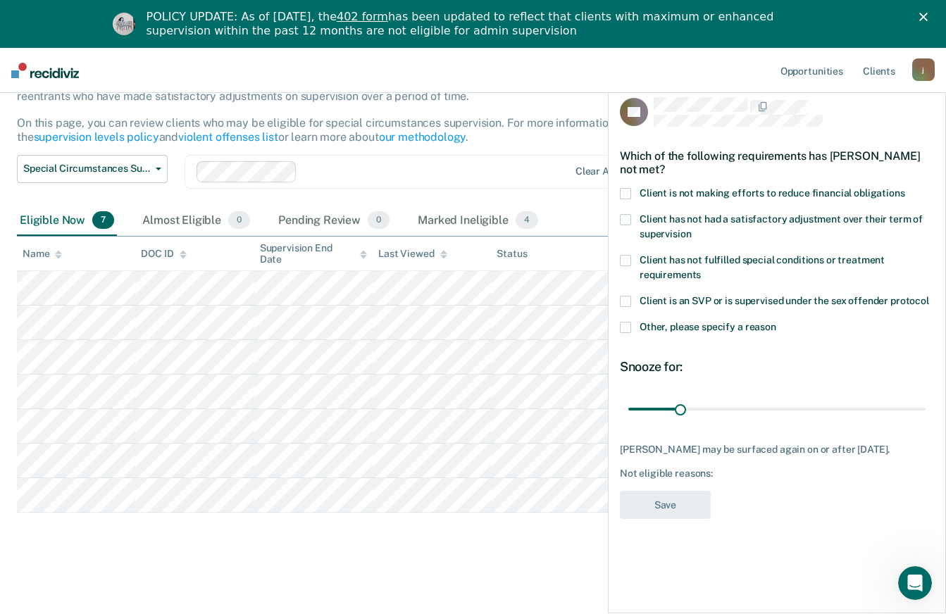
click at [636, 188] on label "Client is not making efforts to reduce financial obligations" at bounding box center [777, 195] width 314 height 15
type input "149"
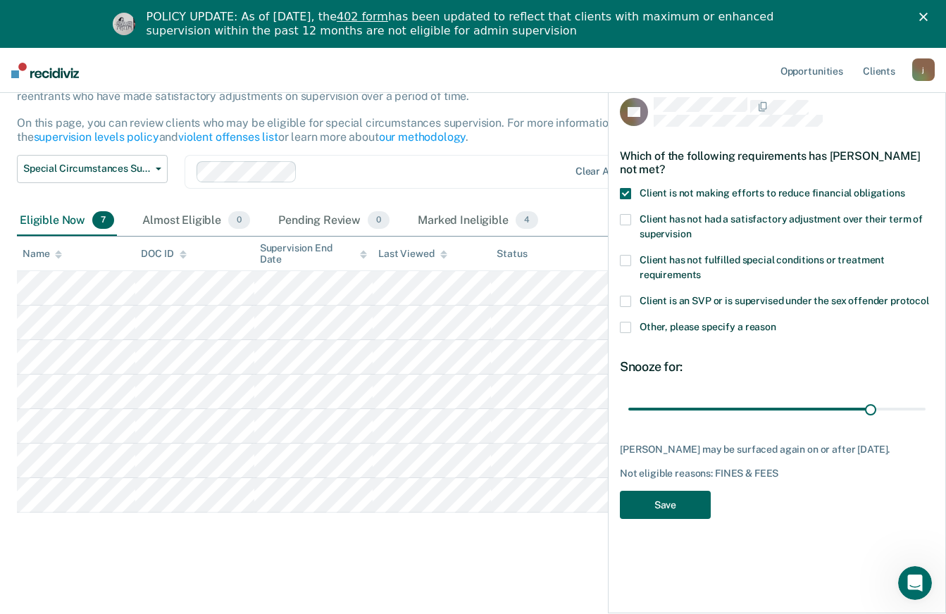
click at [679, 505] on button "Save" at bounding box center [665, 505] width 91 height 29
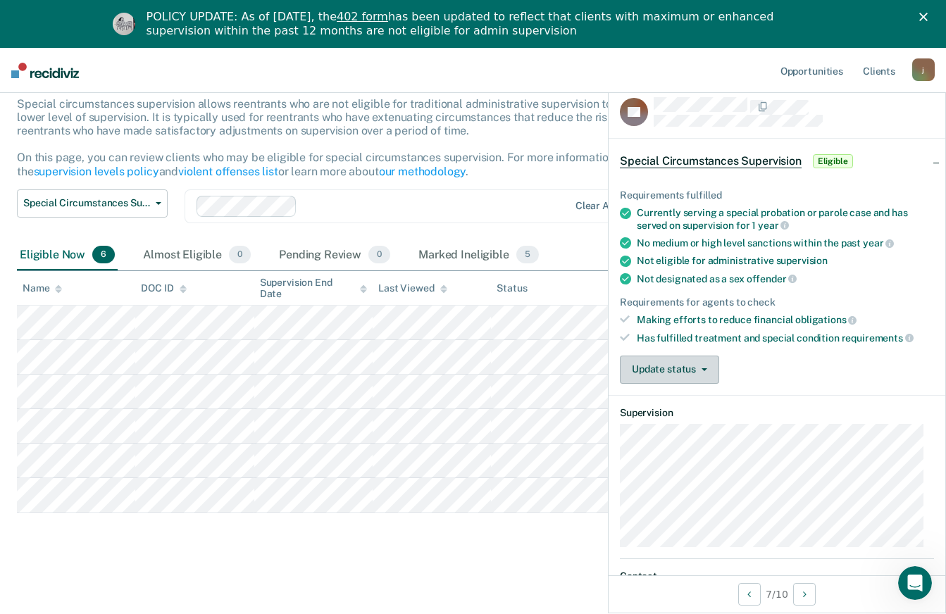
click at [703, 368] on icon "button" at bounding box center [704, 369] width 6 height 3
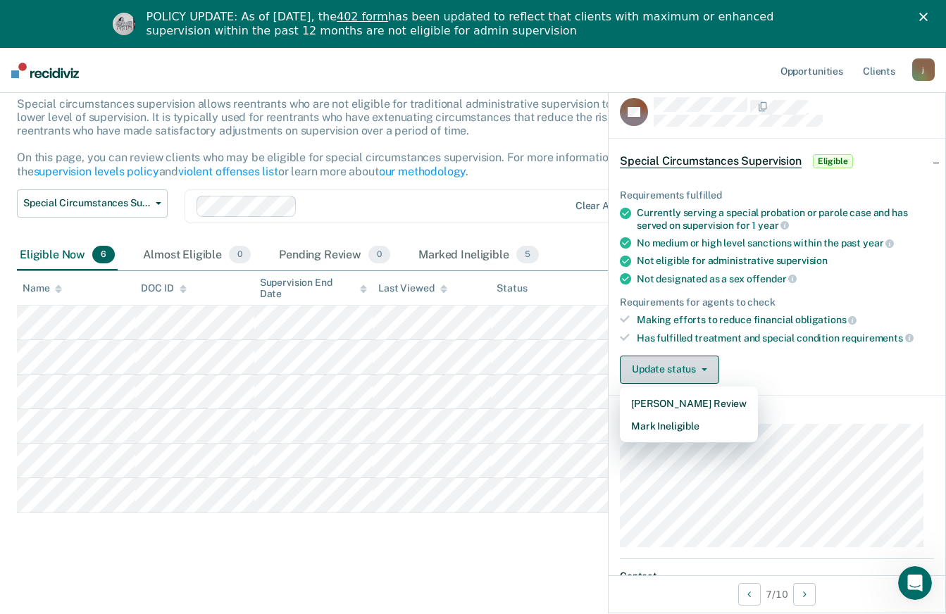
click at [692, 423] on button "Mark Ineligible" at bounding box center [689, 426] width 138 height 23
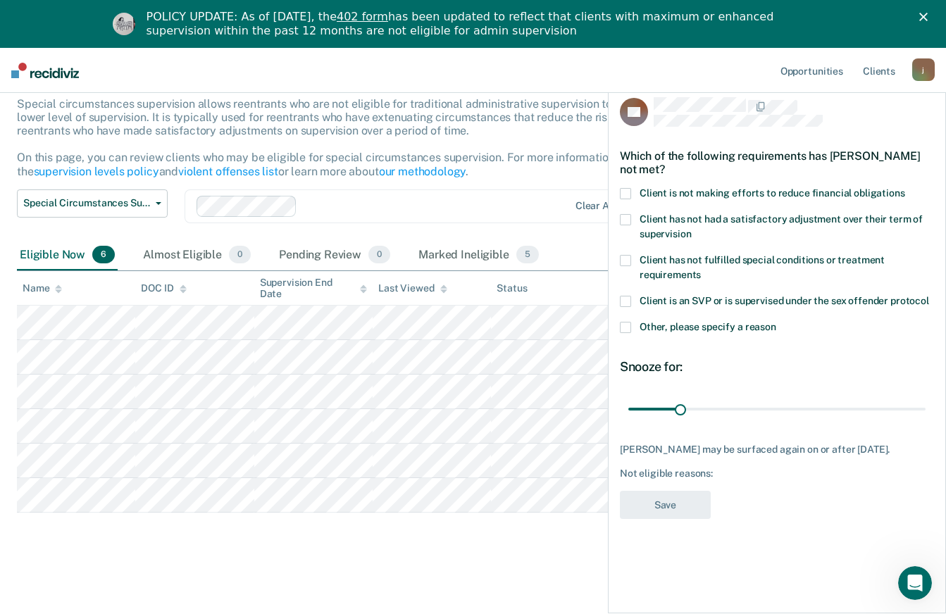
click at [634, 188] on label "Client is not making efforts to reduce financial obligations" at bounding box center [777, 195] width 314 height 15
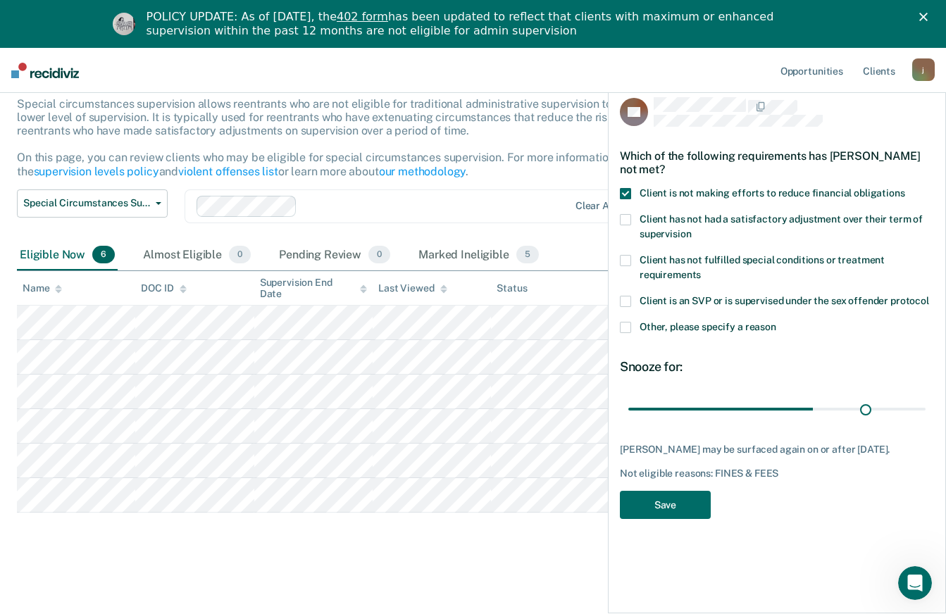
type input "146"
click at [691, 508] on button "Save" at bounding box center [665, 505] width 91 height 29
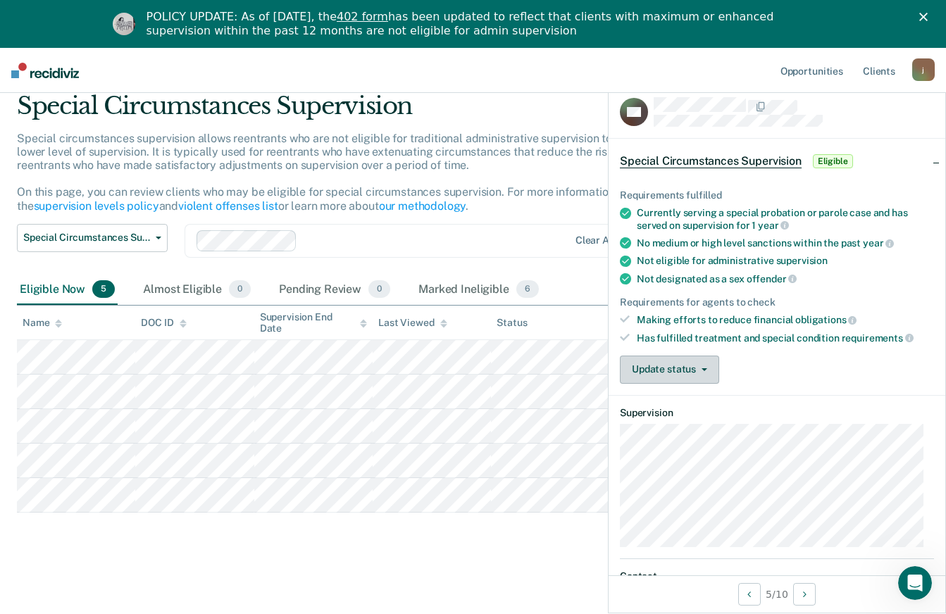
click at [703, 368] on icon "button" at bounding box center [704, 369] width 6 height 3
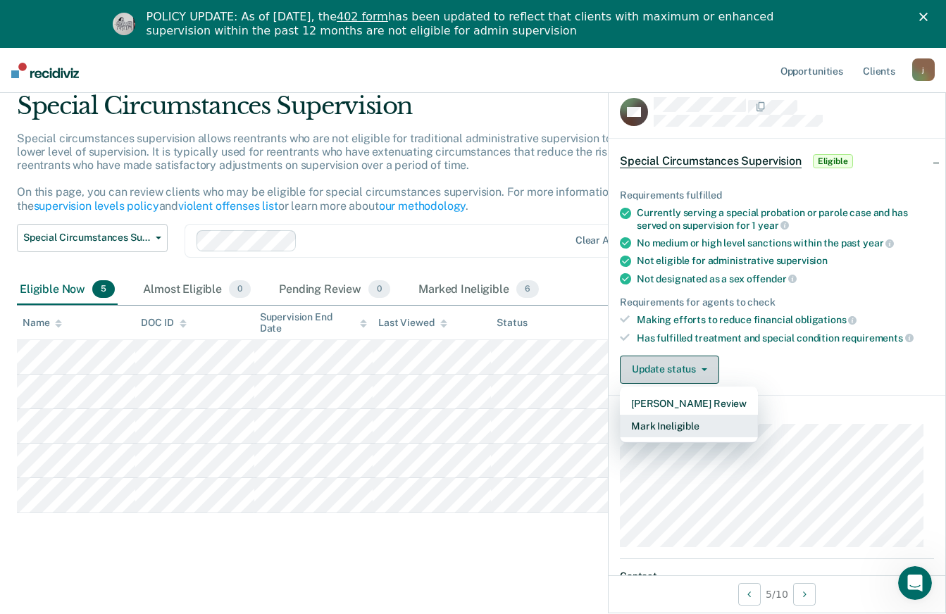
click at [685, 427] on button "Mark Ineligible" at bounding box center [689, 426] width 138 height 23
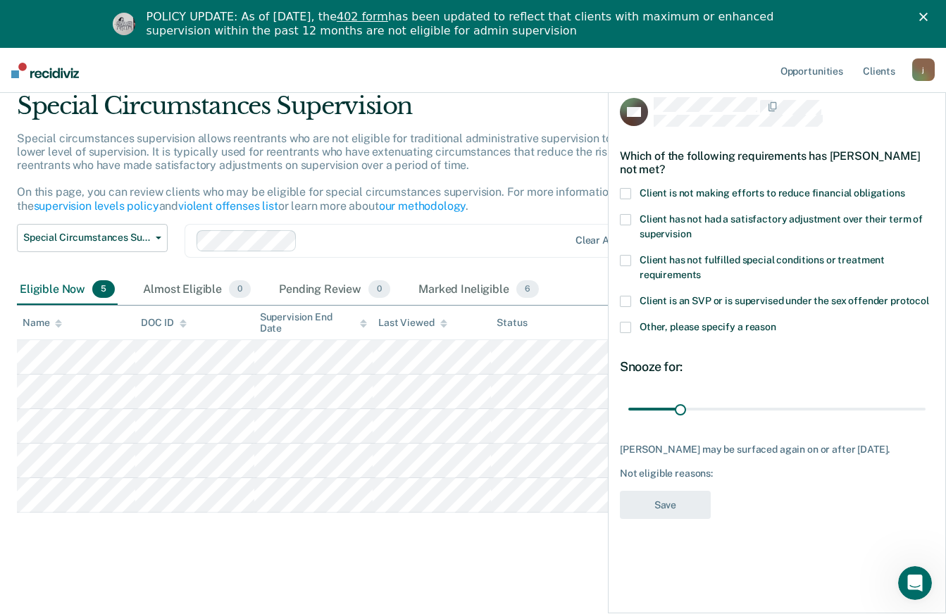
click at [626, 188] on span at bounding box center [625, 193] width 11 height 11
type input "145"
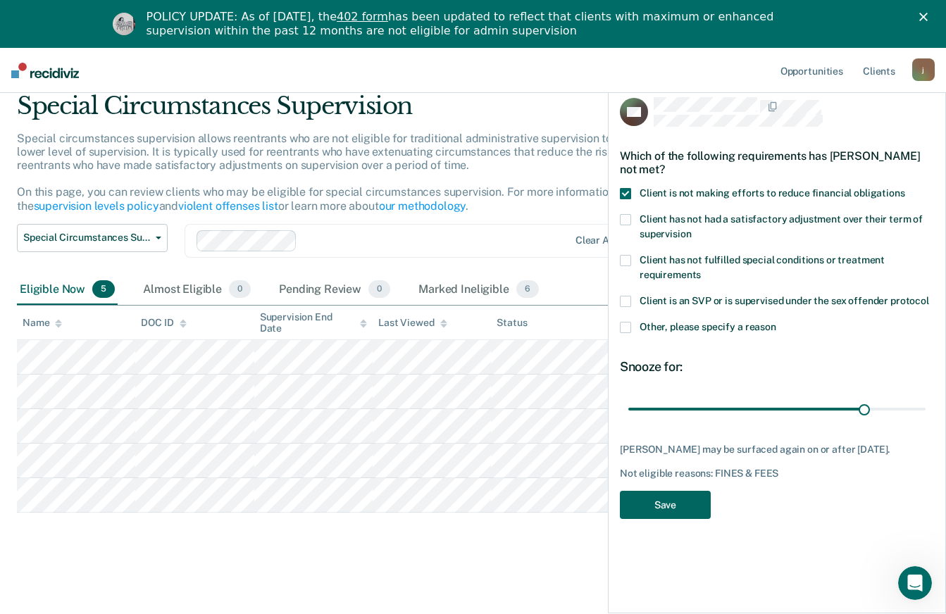
click at [686, 506] on button "Save" at bounding box center [665, 505] width 91 height 29
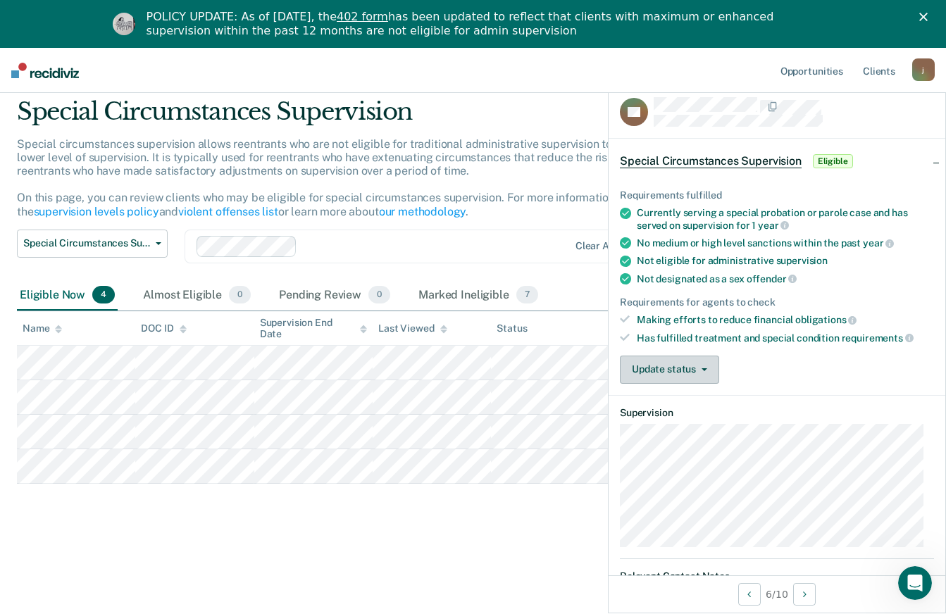
click at [707, 371] on button "Update status" at bounding box center [669, 370] width 99 height 28
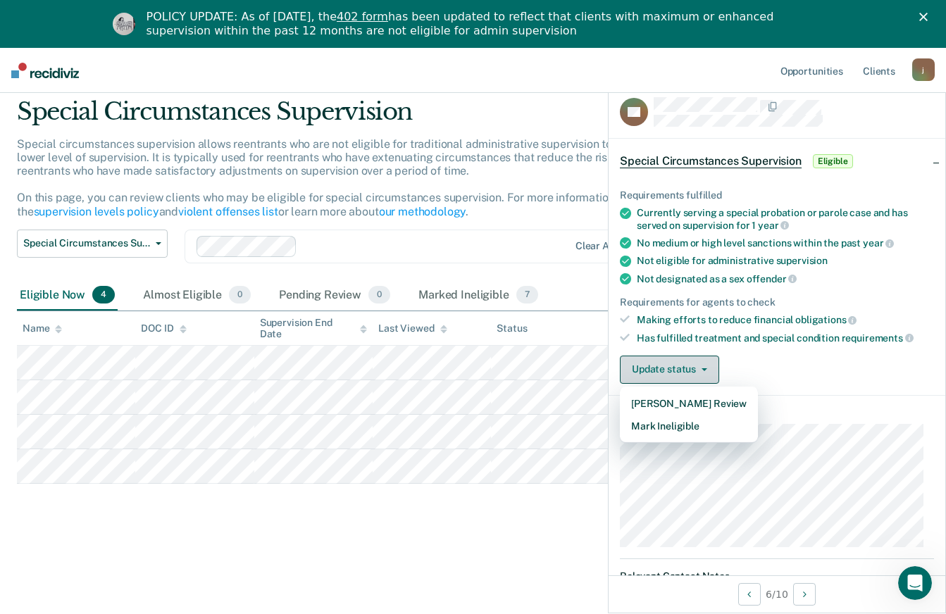
click at [687, 427] on button "Mark Ineligible" at bounding box center [689, 426] width 138 height 23
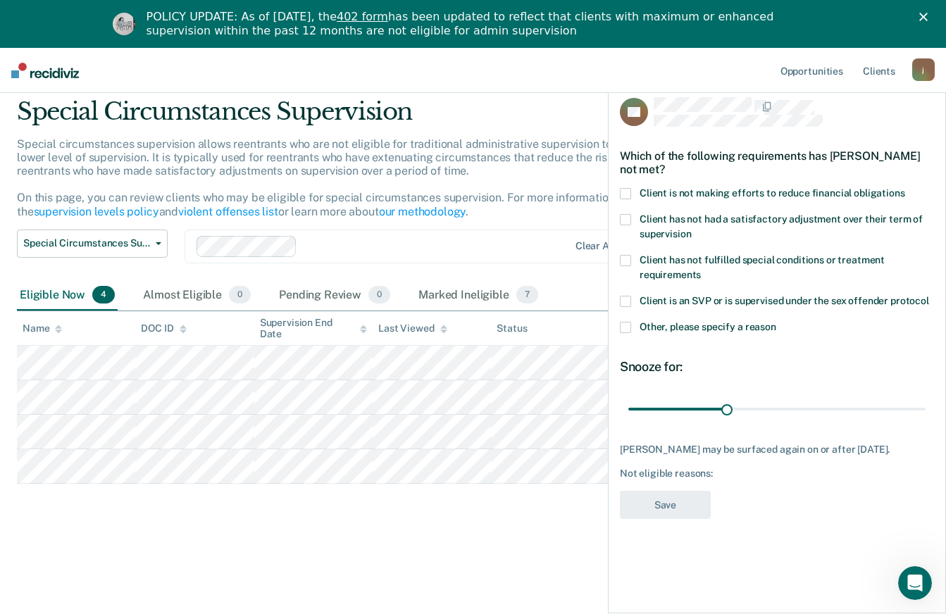
type input "59"
click at [635, 188] on label "Client is not making efforts to reduce financial obligations" at bounding box center [777, 195] width 314 height 15
click at [683, 497] on button "Save" at bounding box center [665, 505] width 91 height 29
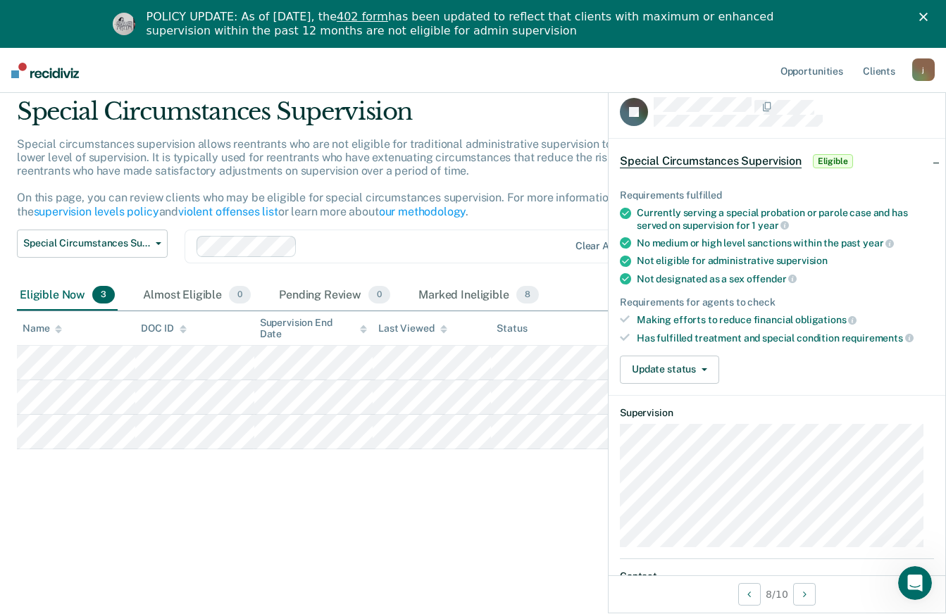
click at [703, 368] on icon "button" at bounding box center [704, 369] width 6 height 3
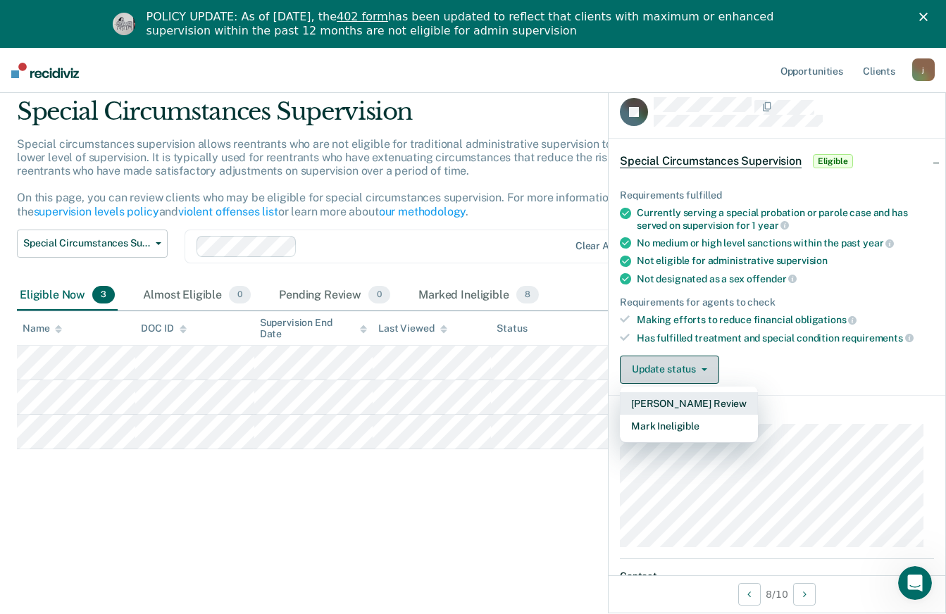
click at [706, 403] on button "[PERSON_NAME] Review" at bounding box center [689, 403] width 138 height 23
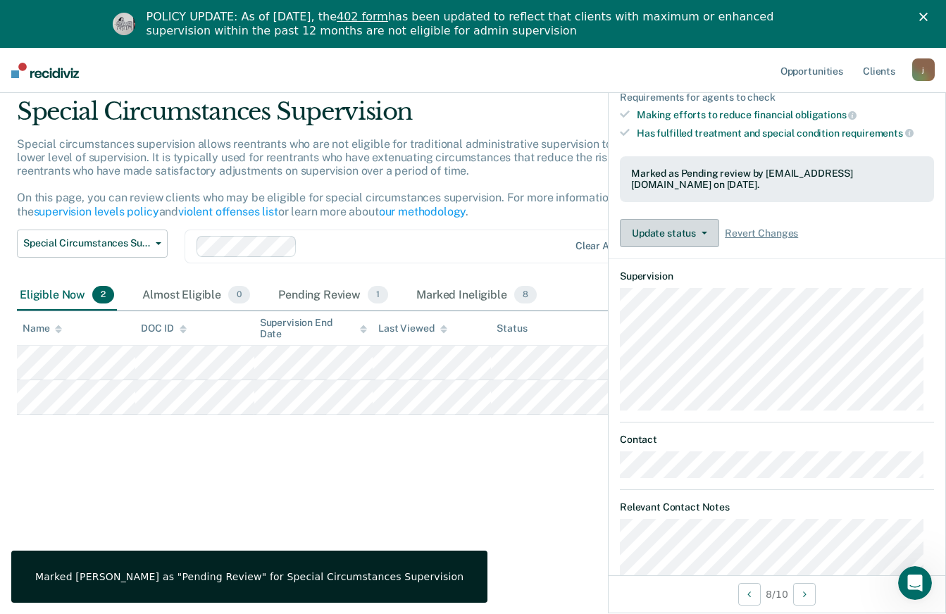
scroll to position [0, 0]
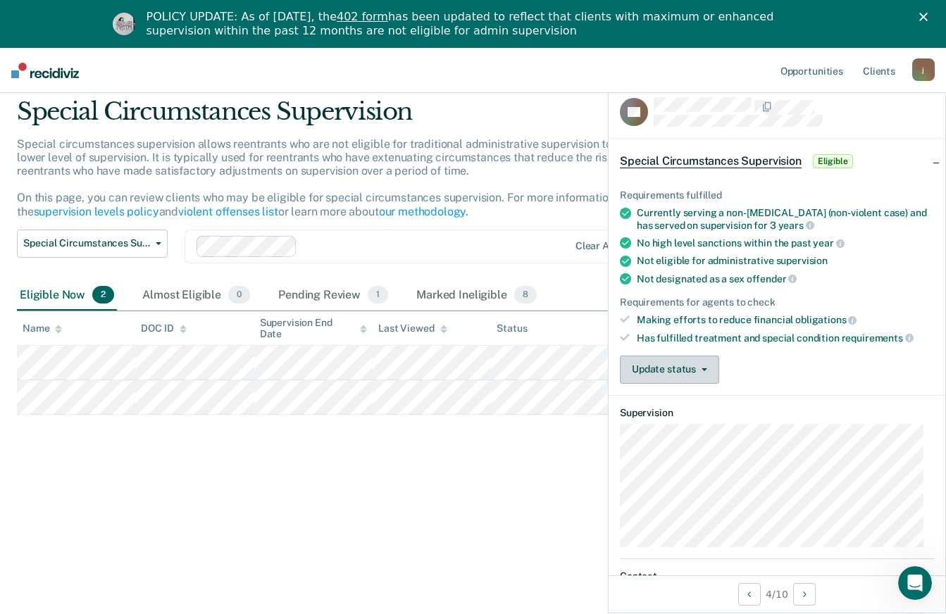
click at [703, 368] on icon "button" at bounding box center [704, 369] width 6 height 3
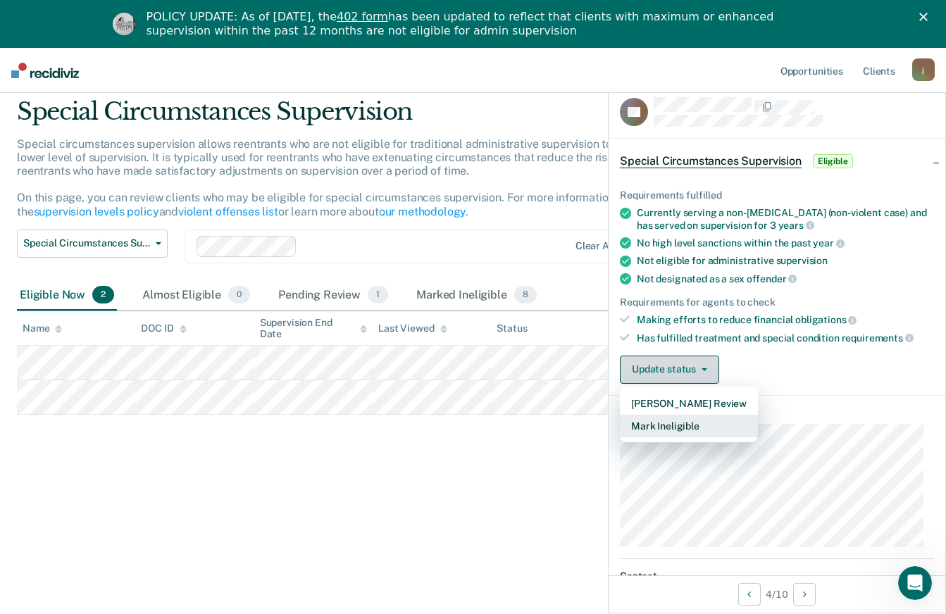
click at [686, 426] on button "Mark Ineligible" at bounding box center [689, 426] width 138 height 23
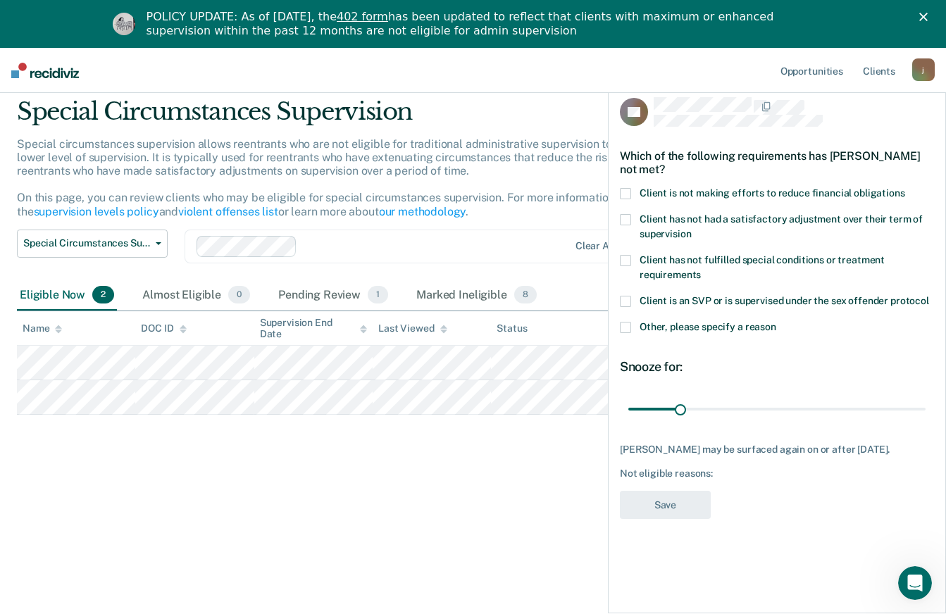
click at [625, 191] on span at bounding box center [625, 193] width 11 height 11
type input "104"
click at [670, 519] on button "Save" at bounding box center [665, 505] width 91 height 29
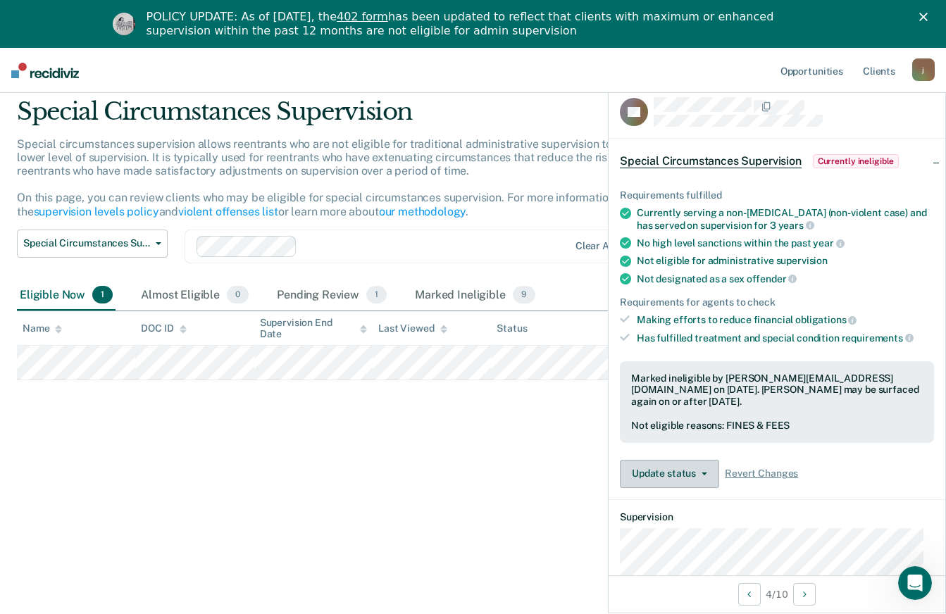
click at [706, 482] on button "Update status" at bounding box center [669, 474] width 99 height 28
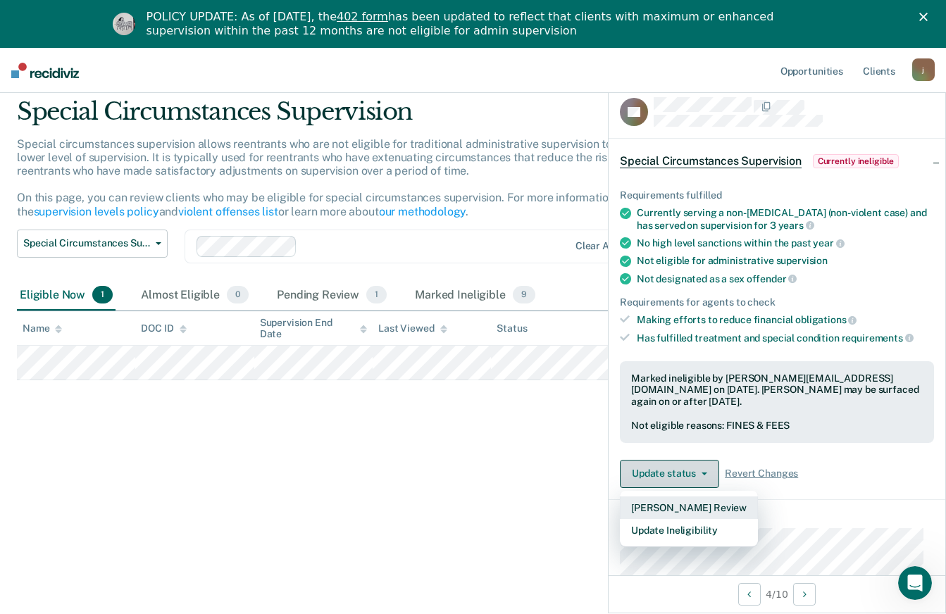
click at [685, 506] on button "[PERSON_NAME] Review" at bounding box center [689, 508] width 138 height 23
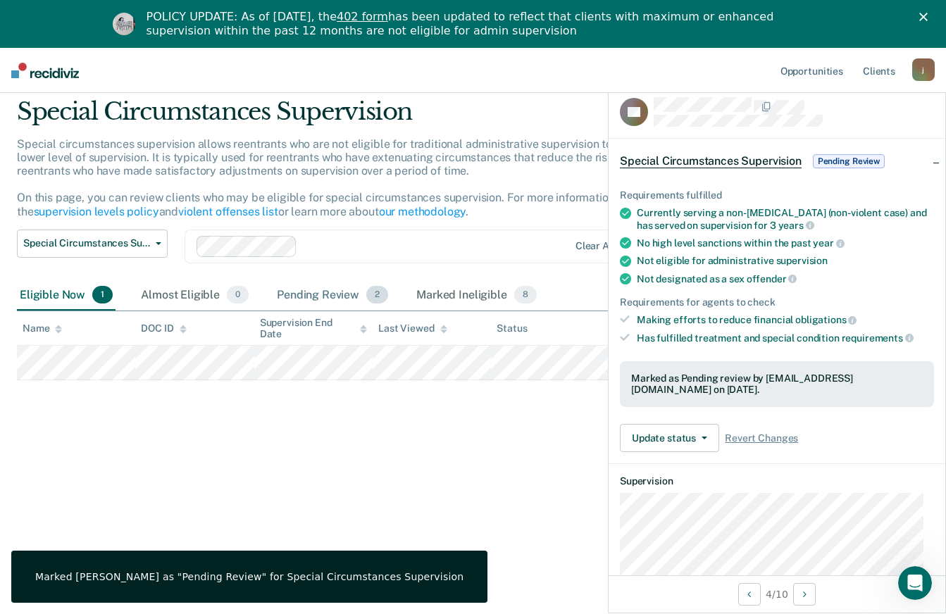
click at [329, 301] on div "Pending Review 2" at bounding box center [332, 295] width 117 height 31
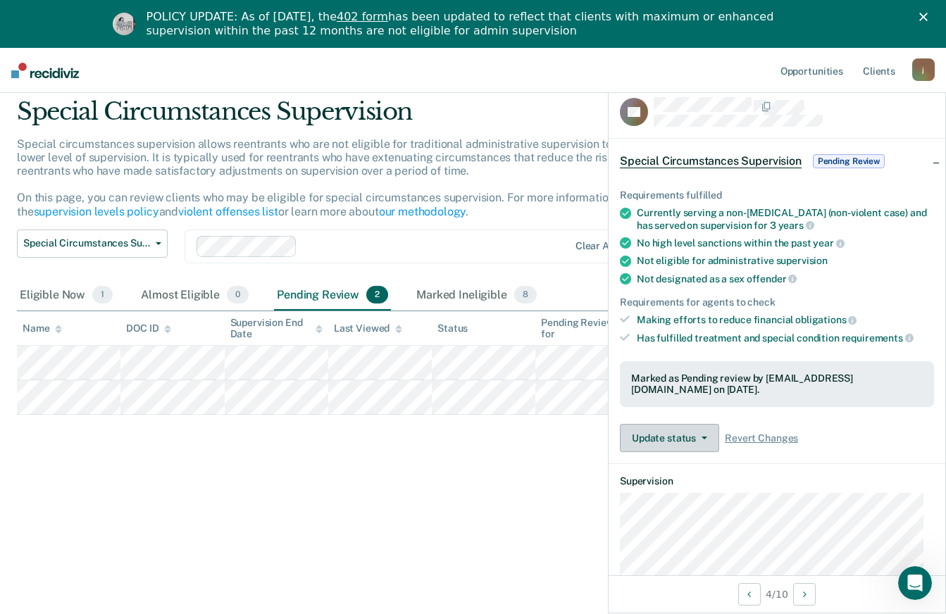
click at [680, 442] on button "Update status" at bounding box center [669, 438] width 99 height 28
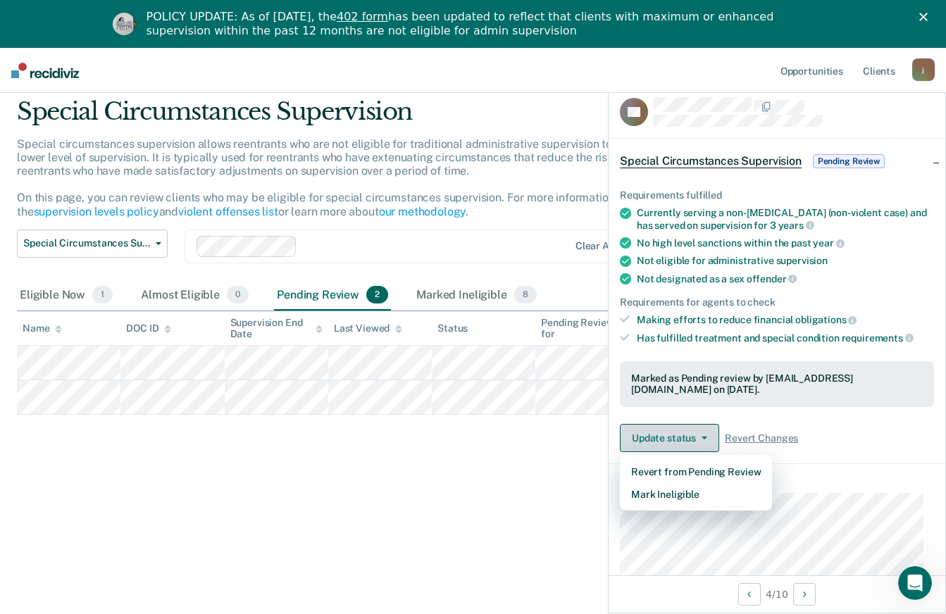
click at [679, 497] on button "Mark Ineligible" at bounding box center [696, 494] width 152 height 23
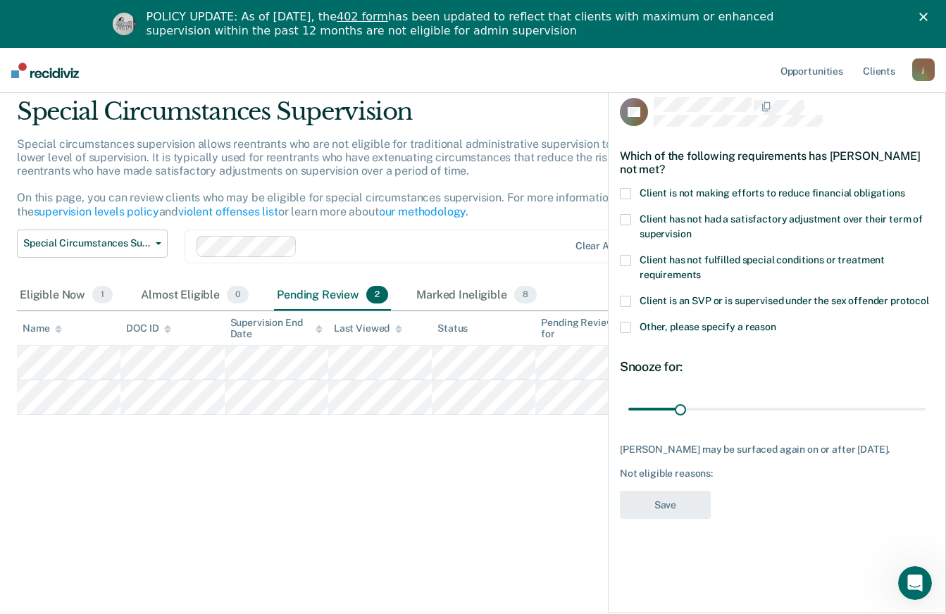
click at [628, 194] on span at bounding box center [625, 193] width 11 height 11
type input "132"
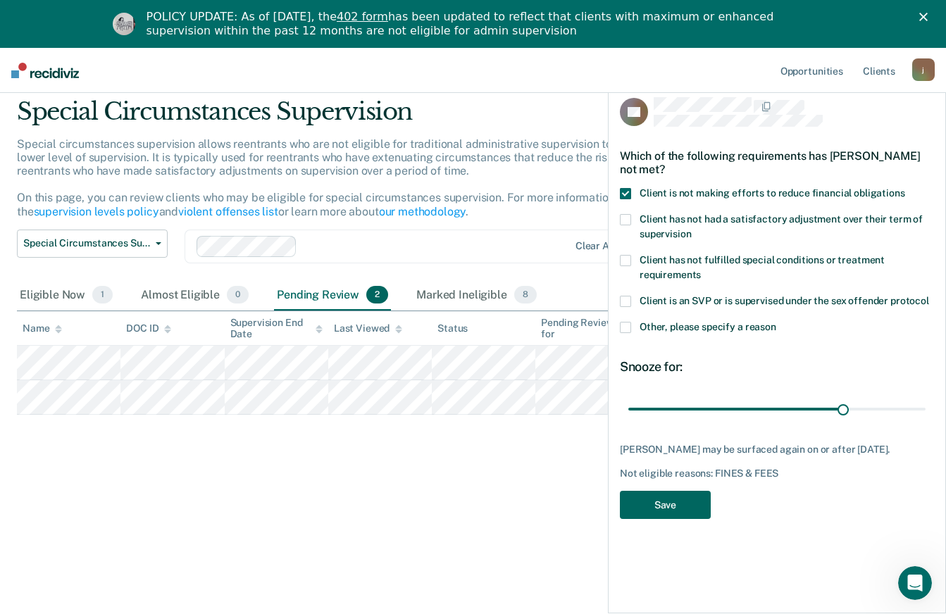
click at [674, 520] on button "Save" at bounding box center [665, 505] width 91 height 29
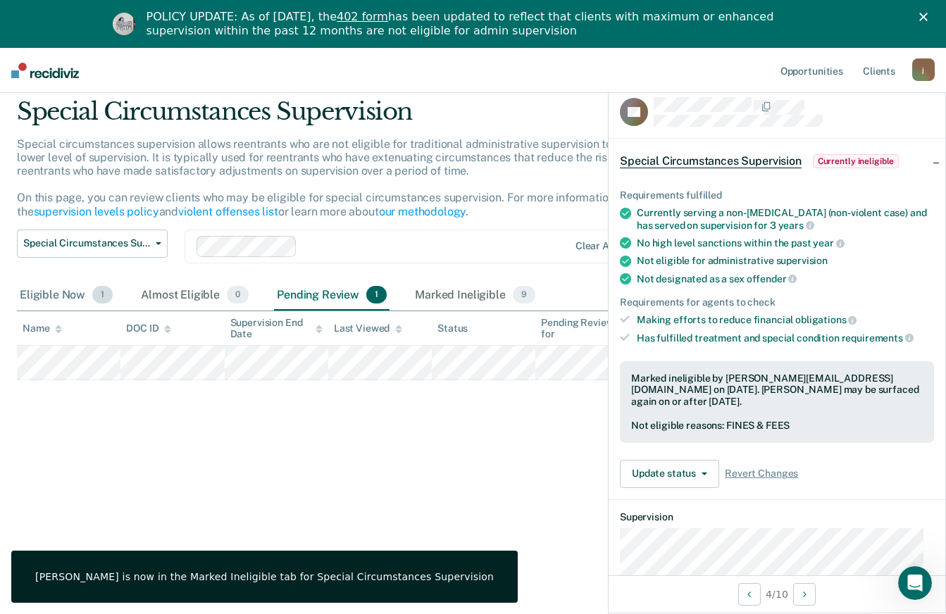
click at [91, 289] on div "Eligible Now 1" at bounding box center [66, 295] width 99 height 31
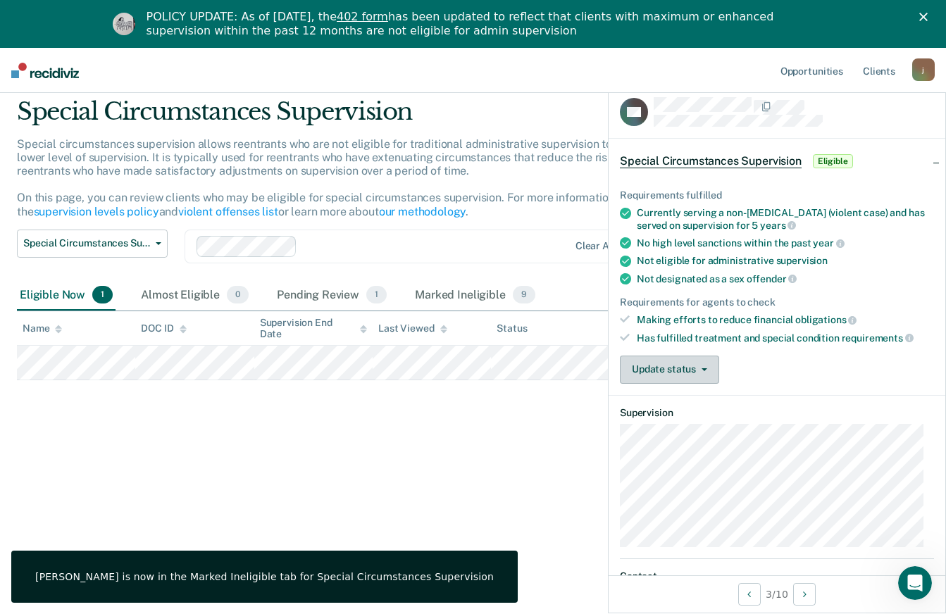
click at [703, 368] on icon "button" at bounding box center [704, 369] width 6 height 3
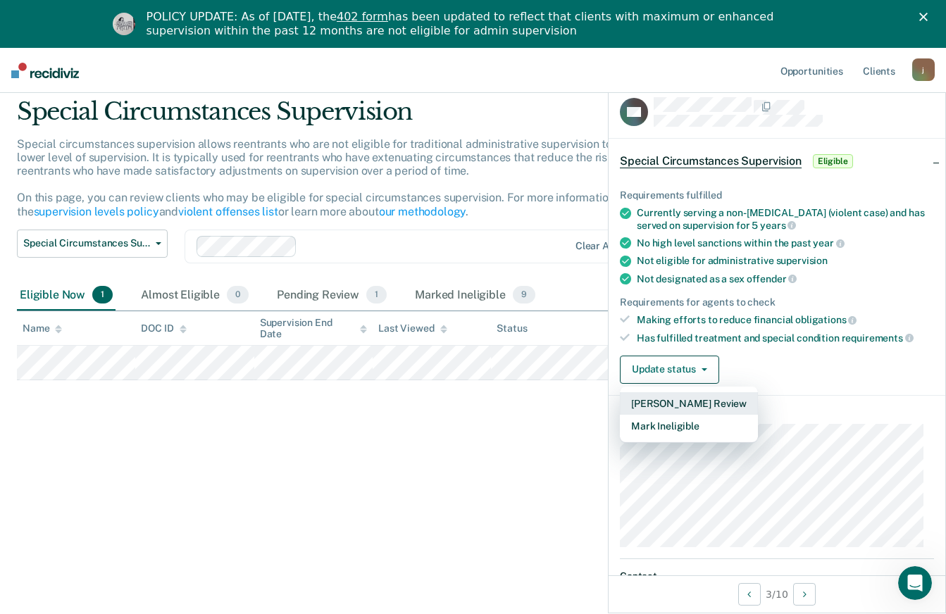
click at [697, 407] on button "[PERSON_NAME] Review" at bounding box center [689, 403] width 138 height 23
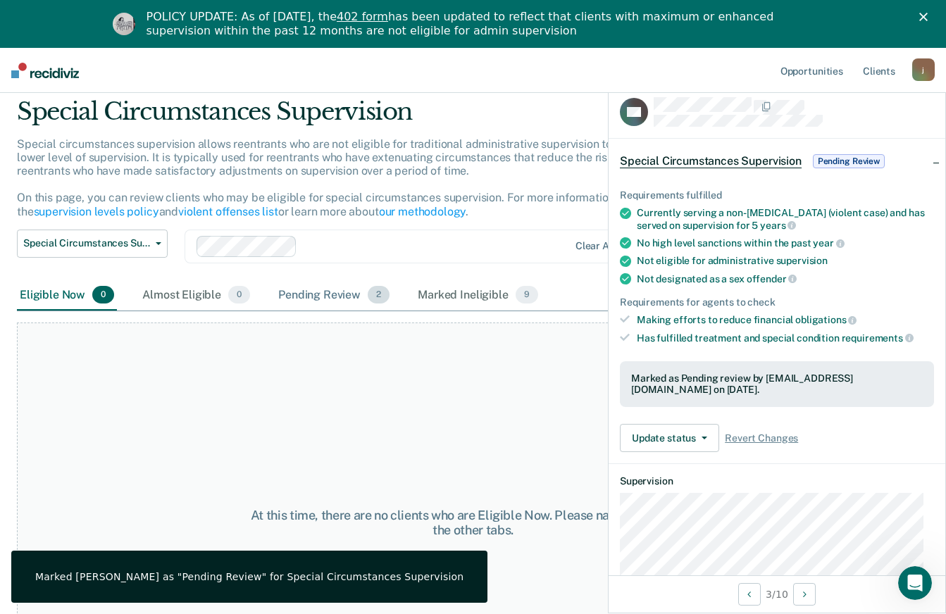
click at [344, 298] on div "Pending Review 2" at bounding box center [333, 295] width 117 height 31
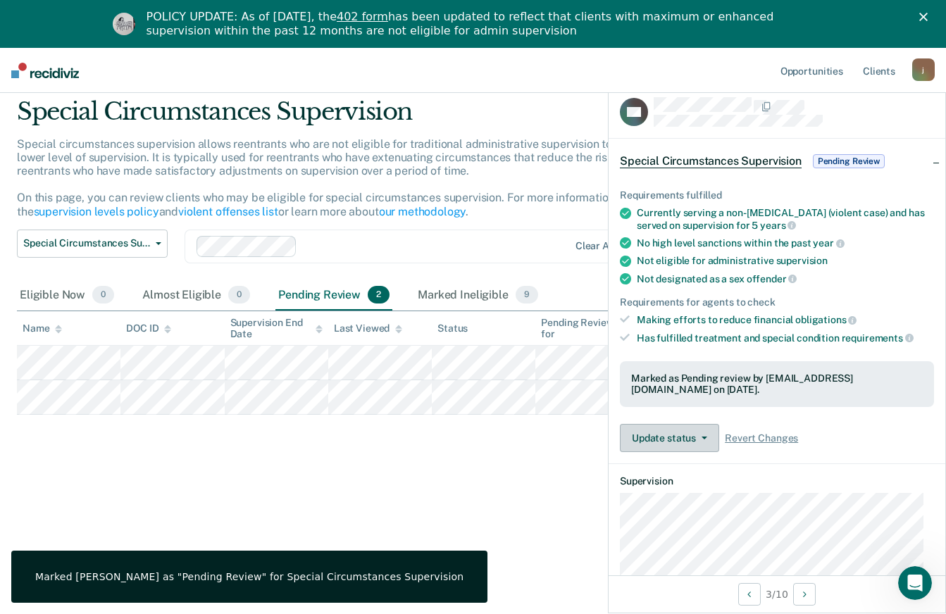
click at [701, 437] on icon "button" at bounding box center [704, 438] width 6 height 3
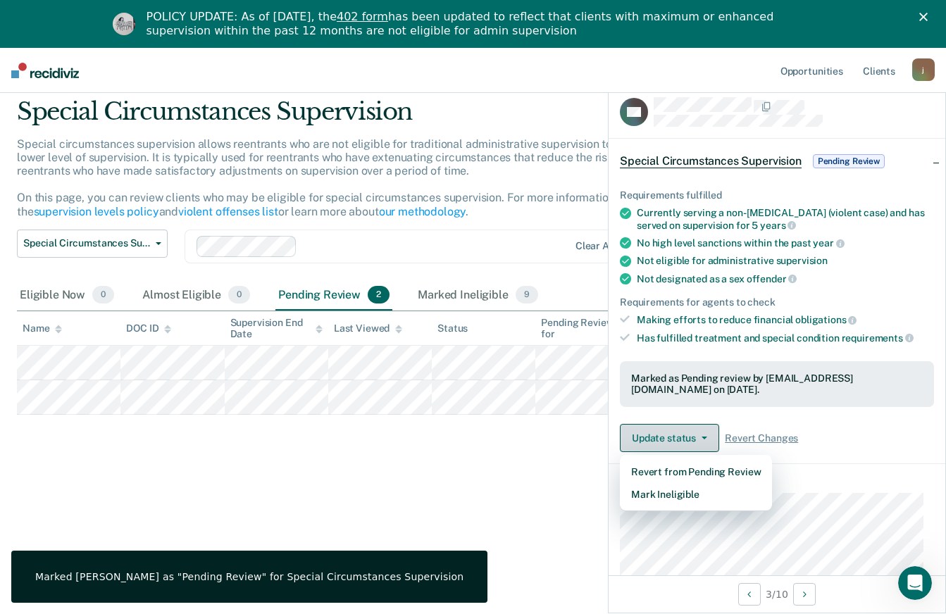
click at [697, 433] on button "Update status" at bounding box center [669, 438] width 99 height 28
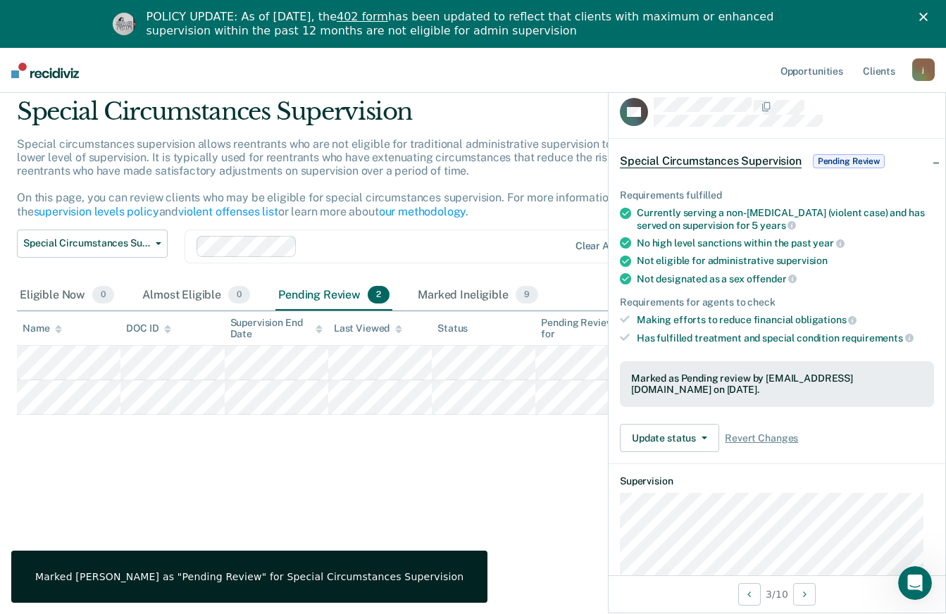
click at [547, 489] on div "Special Circumstances Supervision Special circumstances supervision allows reen…" at bounding box center [473, 302] width 912 height 411
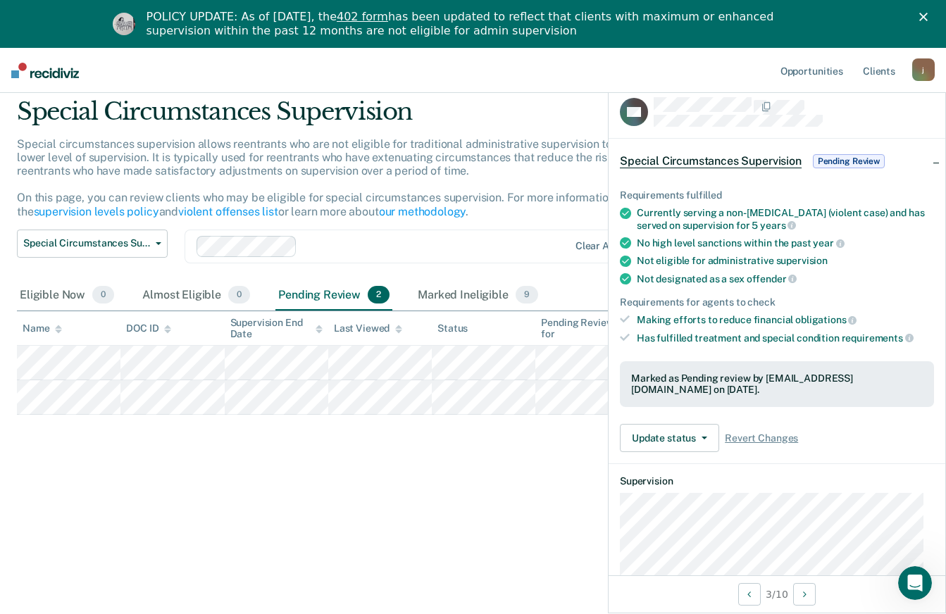
click at [628, 317] on icon at bounding box center [625, 319] width 10 height 10
click at [625, 337] on icon at bounding box center [625, 338] width 10 height 8
click at [146, 247] on span "Special Circumstances Supervision" at bounding box center [86, 243] width 127 height 12
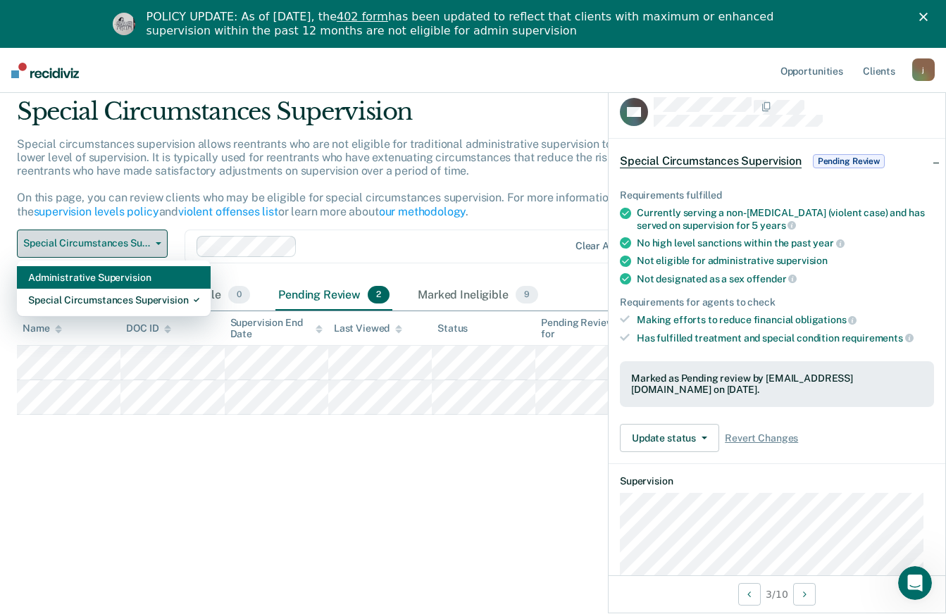
click at [152, 280] on div "Administrative Supervision" at bounding box center [113, 277] width 171 height 23
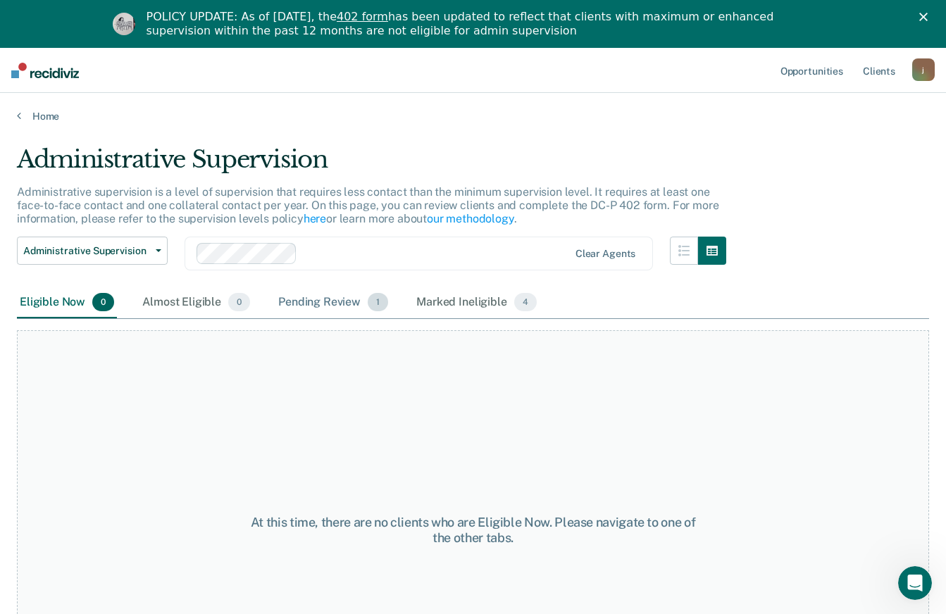
click at [347, 306] on div "Pending Review 1" at bounding box center [333, 302] width 116 height 31
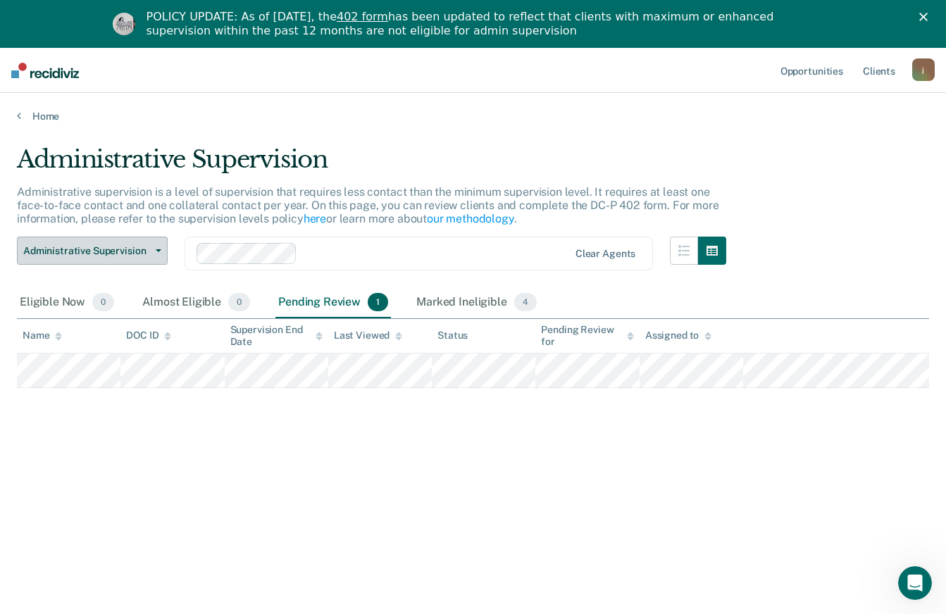
click at [144, 251] on span "Administrative Supervision" at bounding box center [86, 251] width 127 height 12
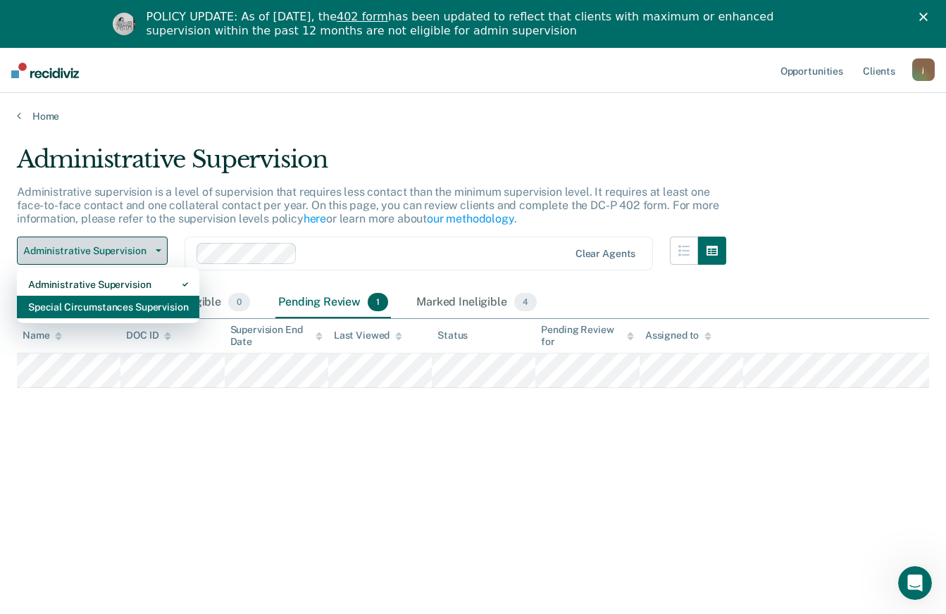
click at [139, 302] on div "Special Circumstances Supervision" at bounding box center [108, 307] width 160 height 23
